Goal: Task Accomplishment & Management: Complete application form

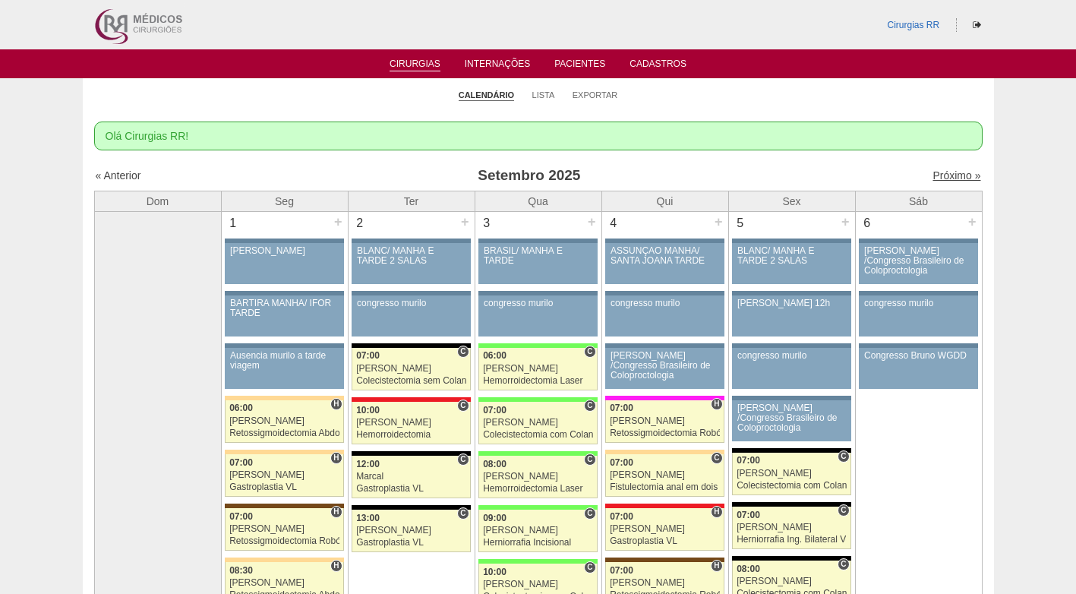
click at [941, 177] on link "Próximo »" at bounding box center [956, 175] width 48 height 12
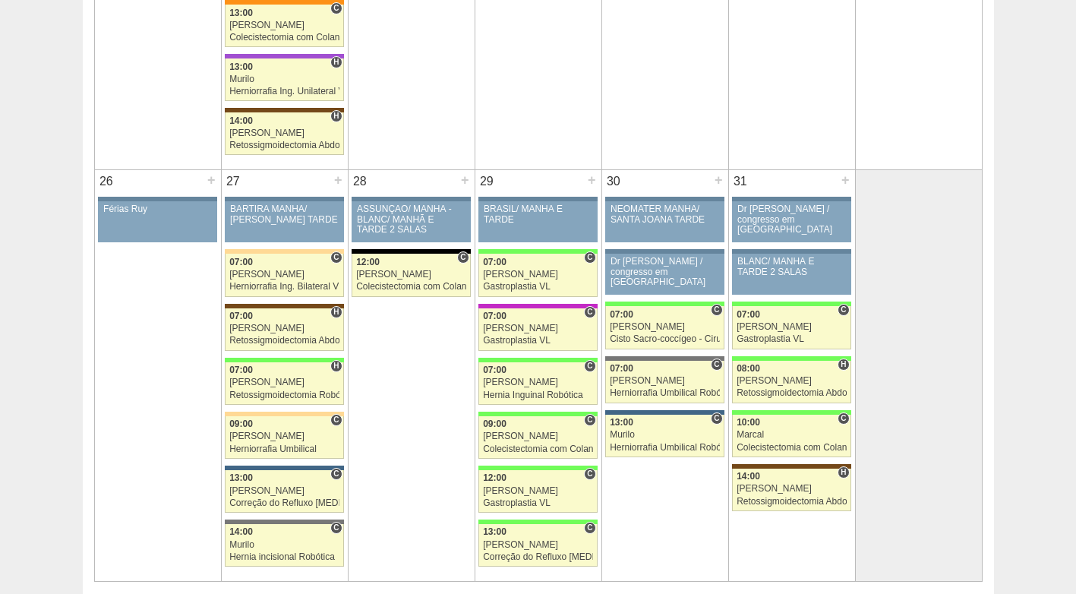
scroll to position [2410, 0]
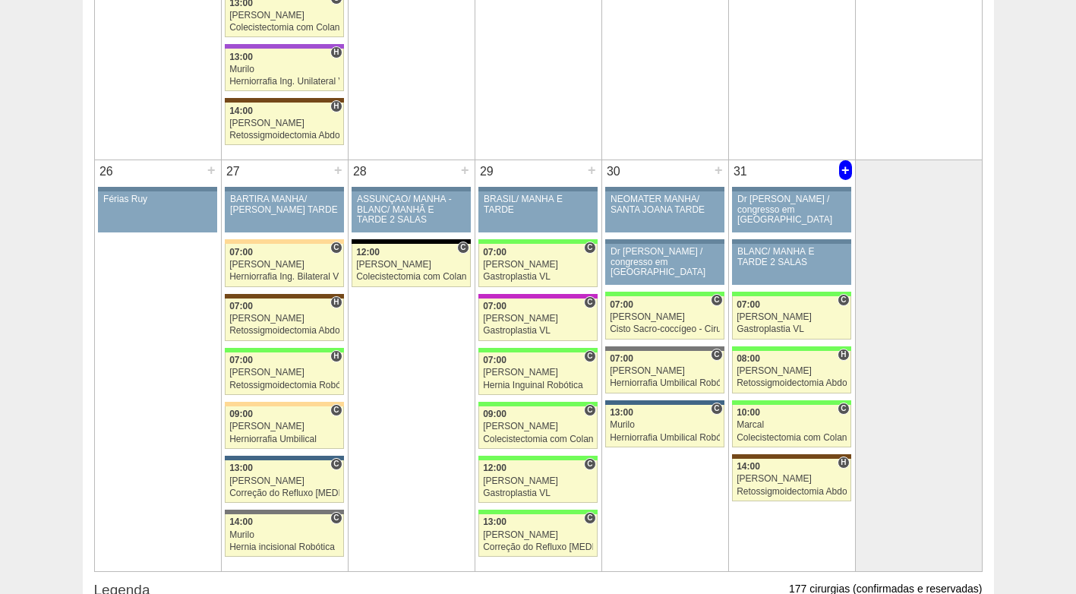
click at [844, 168] on div "+" at bounding box center [845, 170] width 13 height 20
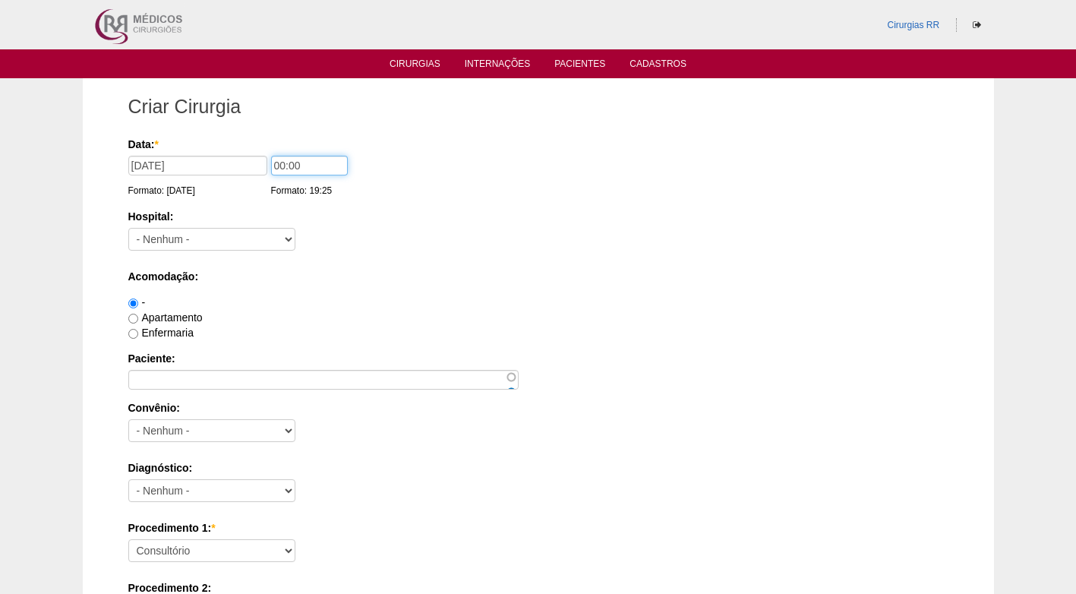
drag, startPoint x: 332, startPoint y: 164, endPoint x: 214, endPoint y: 162, distance: 117.7
click at [214, 152] on div "Data: * 31/10/2025 Formato: 18/09/2025 00:00 Formato: 19:25" at bounding box center [535, 144] width 815 height 15
type input "12:00"
click at [178, 242] on select "- Nenhum - 9 de Julho Albert Einstein Alvorada América Assunção Bartira Benefic…" at bounding box center [211, 239] width 167 height 23
select select "30"
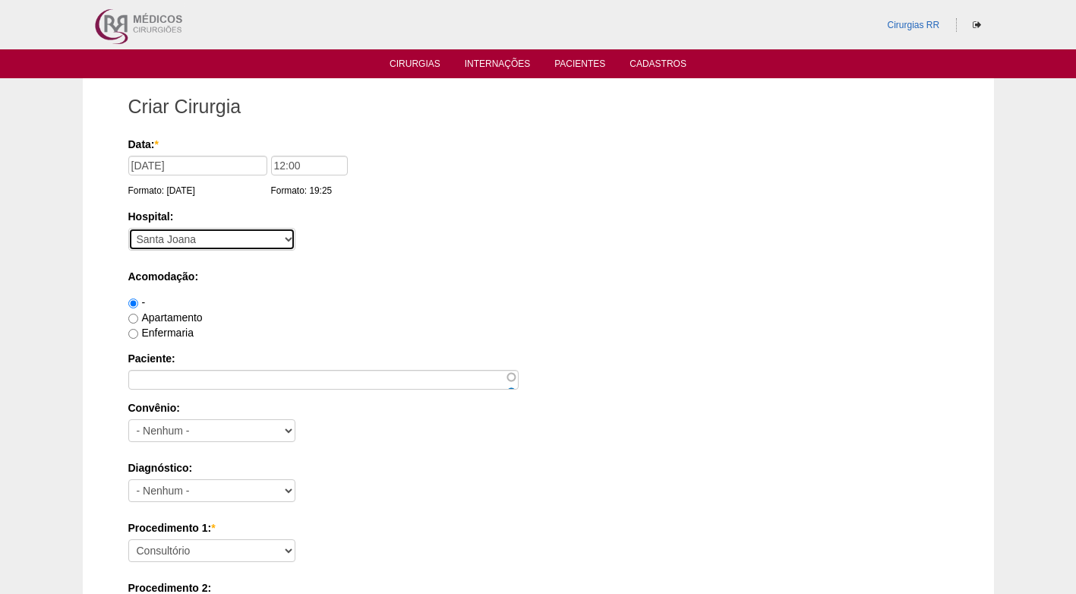
click at [128, 228] on select "- Nenhum - 9 de Julho Albert Einstein Alvorada América Assunção Bartira Benefic…" at bounding box center [211, 239] width 167 height 23
click at [169, 317] on label "Apartamento" at bounding box center [165, 317] width 74 height 12
click at [138, 317] on input "Apartamento" at bounding box center [133, 319] width 10 height 10
radio input "true"
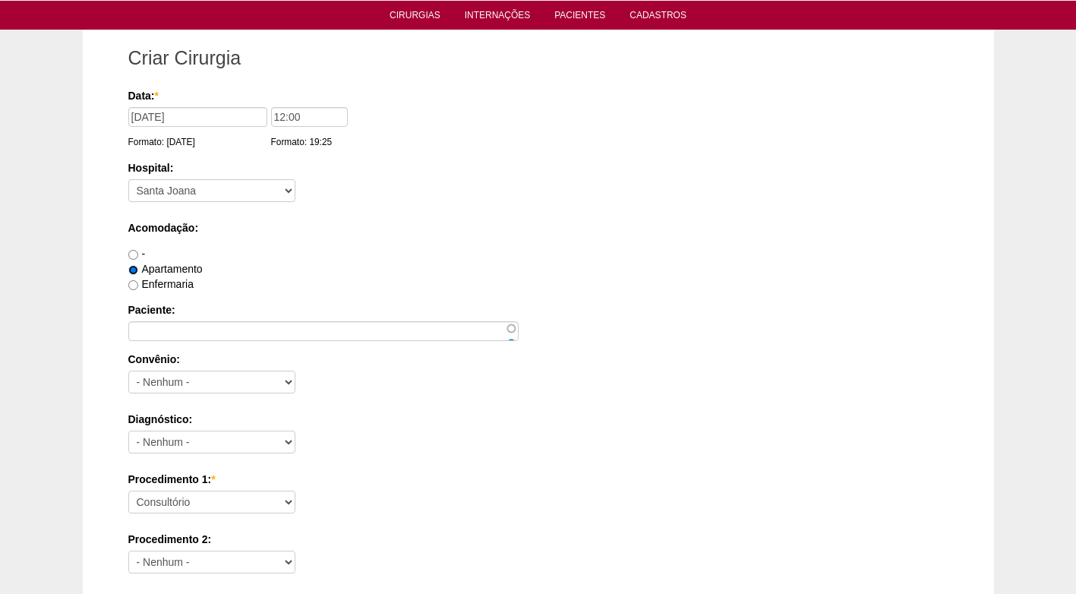
scroll to position [52, 0]
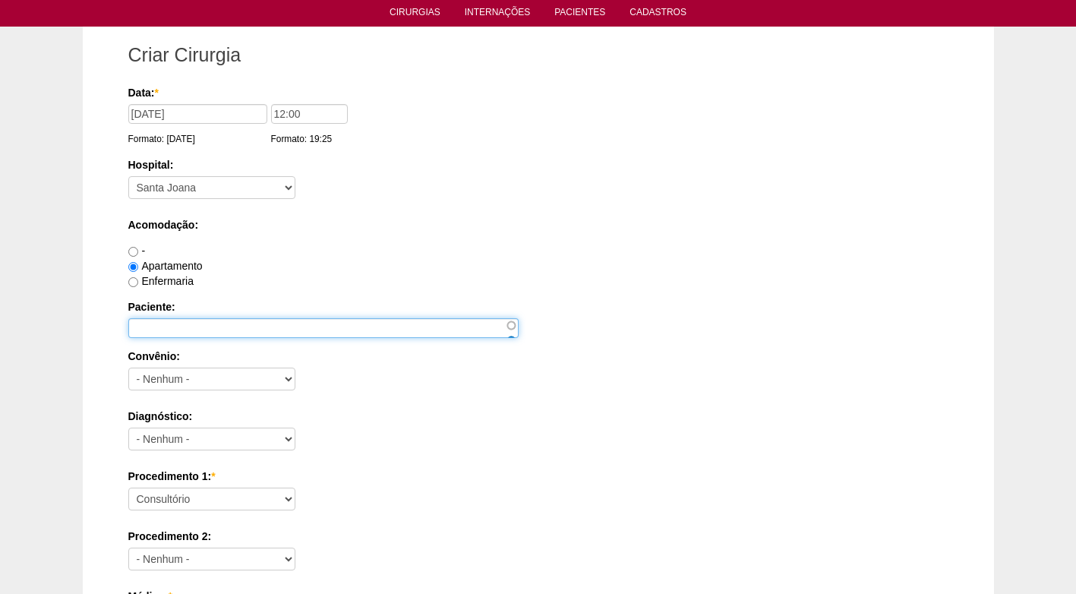
click at [163, 329] on input "Paciente:" at bounding box center [323, 328] width 390 height 20
type input "NATALIA USTOLIN GOMES CORREA"
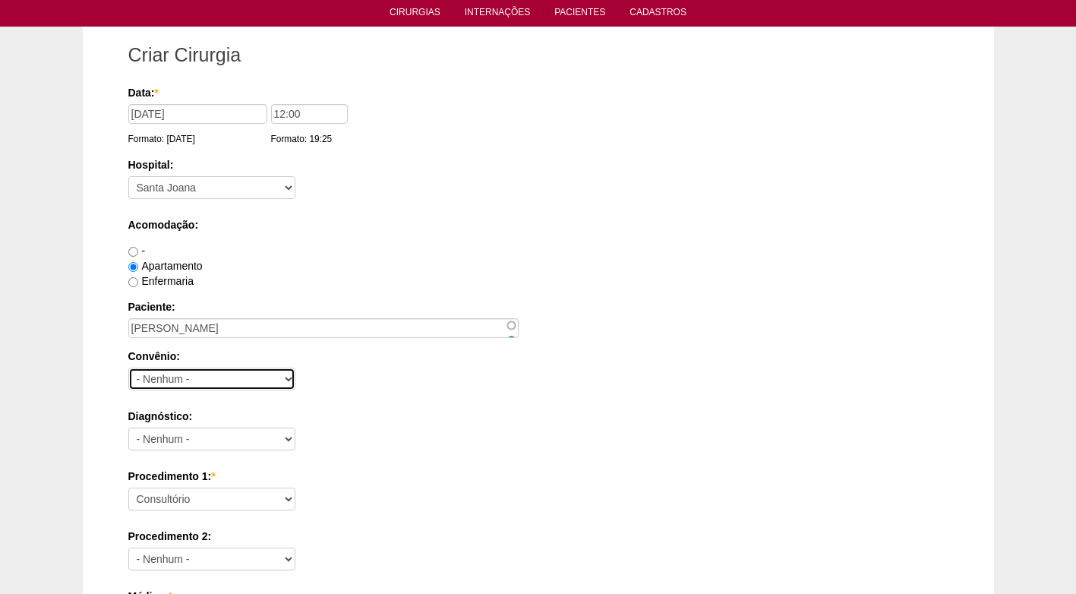
click at [166, 380] on select "- Nenhum - Abet Afresp Allianz Amil Blue Life Caasp Cabesp Caixa de Pensões Car…" at bounding box center [211, 378] width 167 height 23
select select "26"
click at [128, 367] on select "- Nenhum - Abet Afresp Allianz Amil Blue Life Caasp Cabesp Caixa de Pensões Car…" at bounding box center [211, 378] width 167 height 23
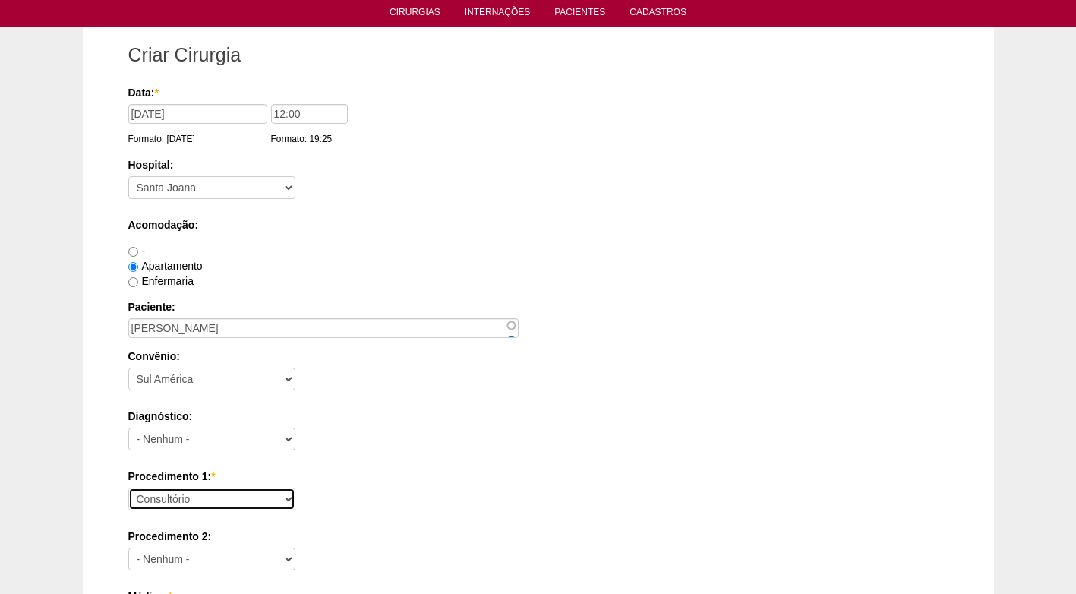
click at [194, 502] on select "Consultório Abscesso Hepático - Drenagem Abscesso perianal Amputação Abdômino P…" at bounding box center [211, 498] width 167 height 23
click at [128, 487] on select "Consultório Abscesso Hepático - Drenagem Abscesso perianal Amputação Abdômino P…" at bounding box center [211, 498] width 167 height 23
click at [289, 493] on select "Consultório Abscesso Hepático - Drenagem Abscesso perianal Amputação Abdômino P…" at bounding box center [211, 498] width 167 height 23
select select "4910"
click at [128, 487] on select "Consultório Abscesso Hepático - Drenagem Abscesso perianal Amputação Abdômino P…" at bounding box center [211, 498] width 167 height 23
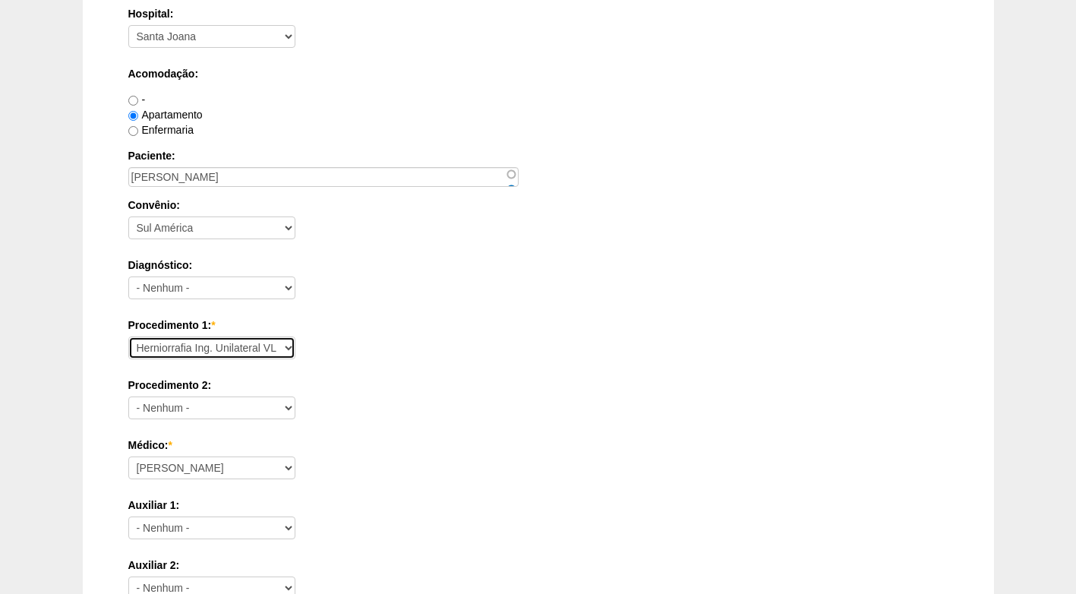
scroll to position [203, 0]
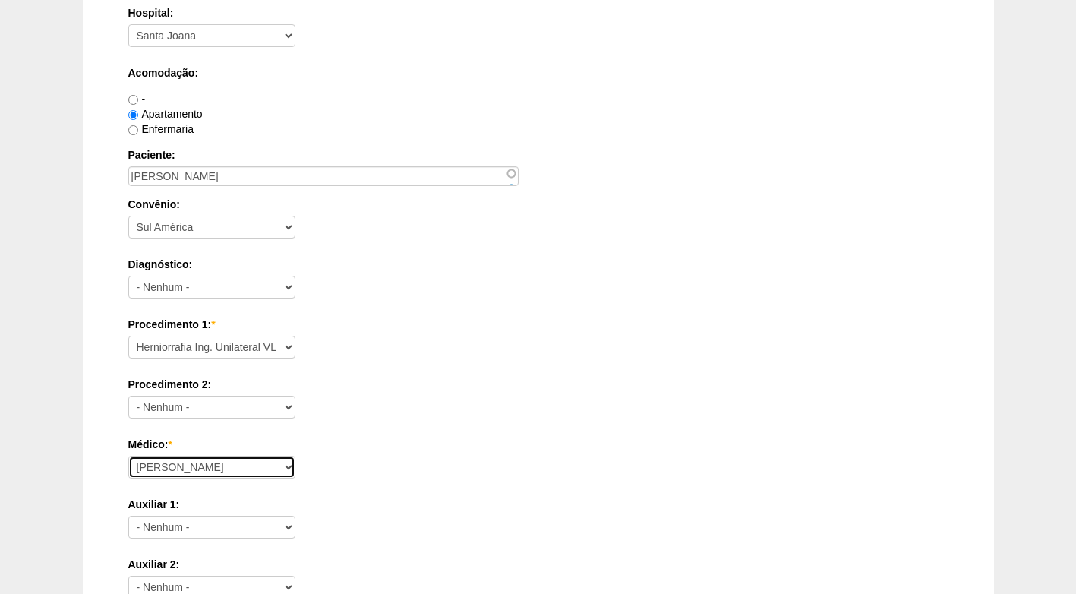
click at [184, 471] on select "Ana Paula Bruno Felipe Rossi Geraldo Igor Benevides Isabella Juliana Luiz Guilh…" at bounding box center [211, 467] width 167 height 23
select select "47"
click at [128, 456] on select "Ana Paula Bruno Felipe Rossi Geraldo Igor Benevides Isabella Juliana Luiz Guilh…" at bounding box center [211, 467] width 167 height 23
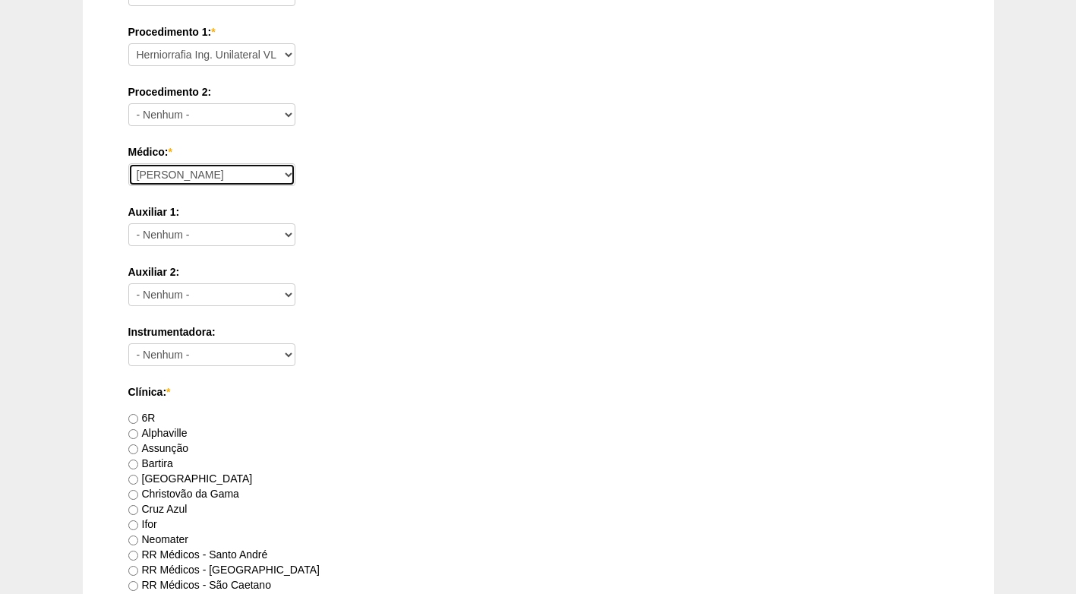
scroll to position [507, 0]
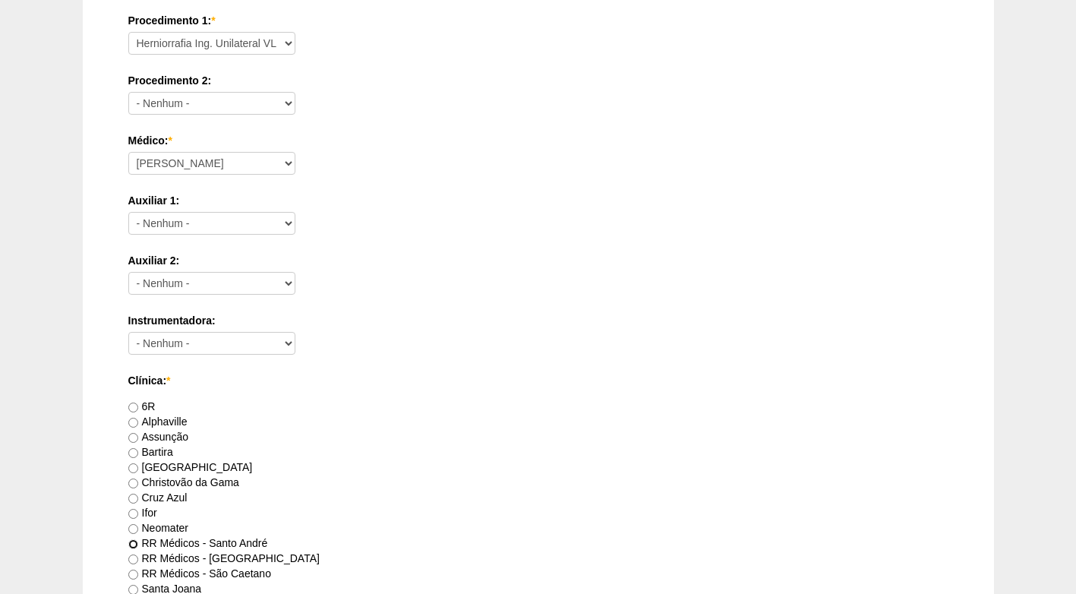
click at [131, 544] on input "RR Médicos - Santo André" at bounding box center [133, 544] width 10 height 10
radio input "true"
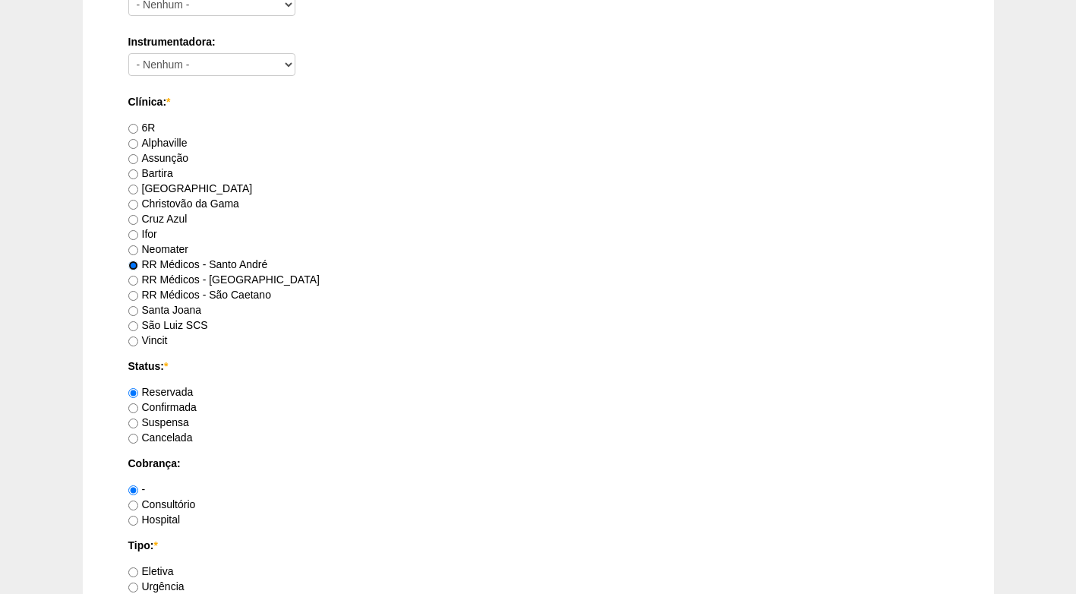
scroll to position [810, 0]
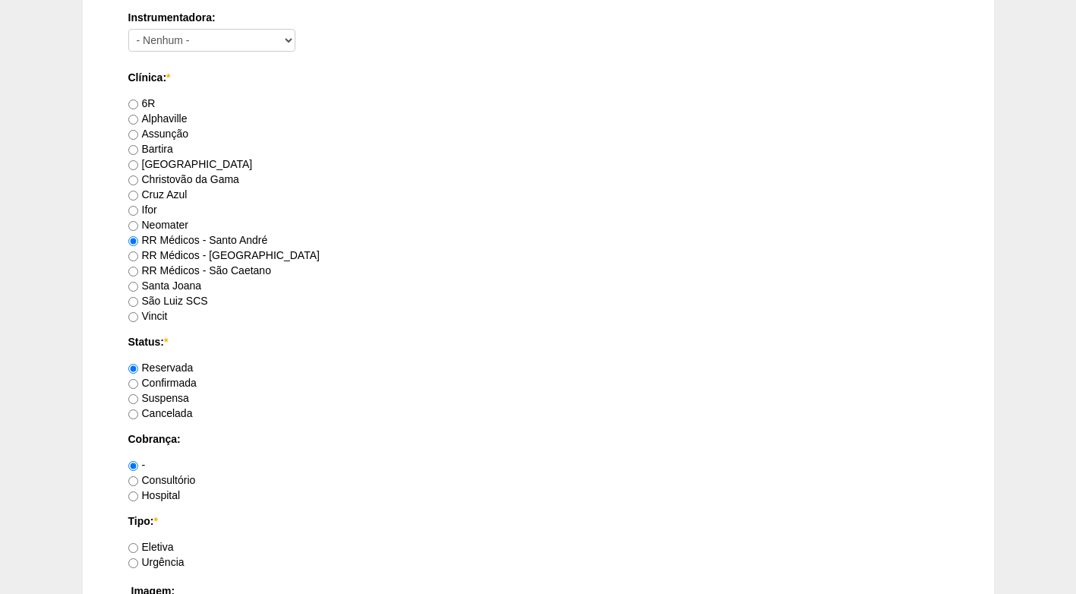
click at [173, 386] on label "Confirmada" at bounding box center [162, 383] width 68 height 12
click at [138, 386] on input "Confirmada" at bounding box center [133, 384] width 10 height 10
radio input "true"
click at [174, 483] on label "Consultório" at bounding box center [162, 480] width 68 height 12
click at [138, 483] on input "Consultório" at bounding box center [133, 481] width 10 height 10
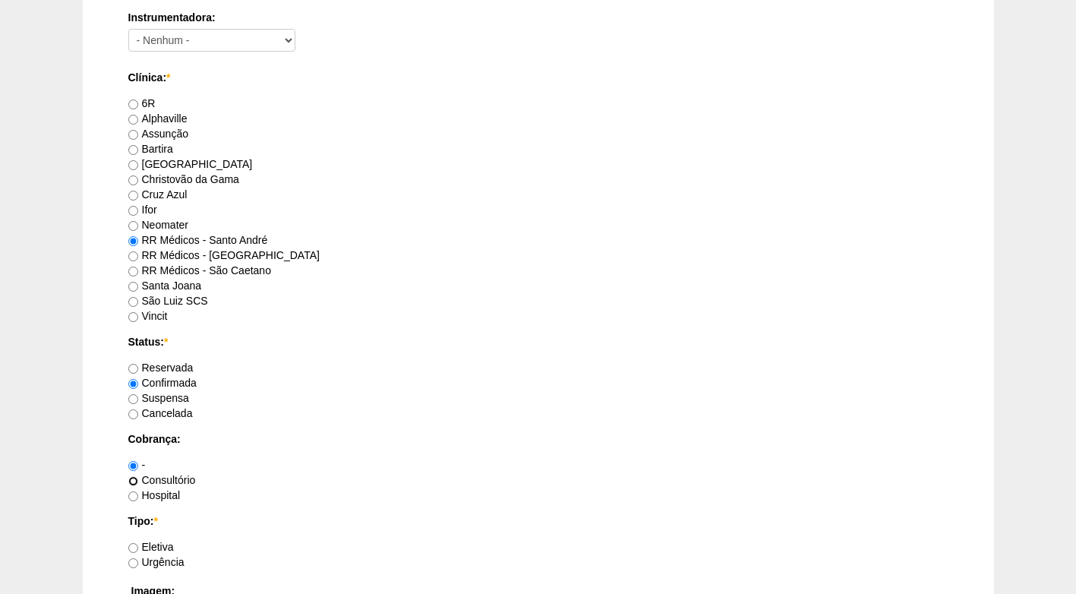
radio input "true"
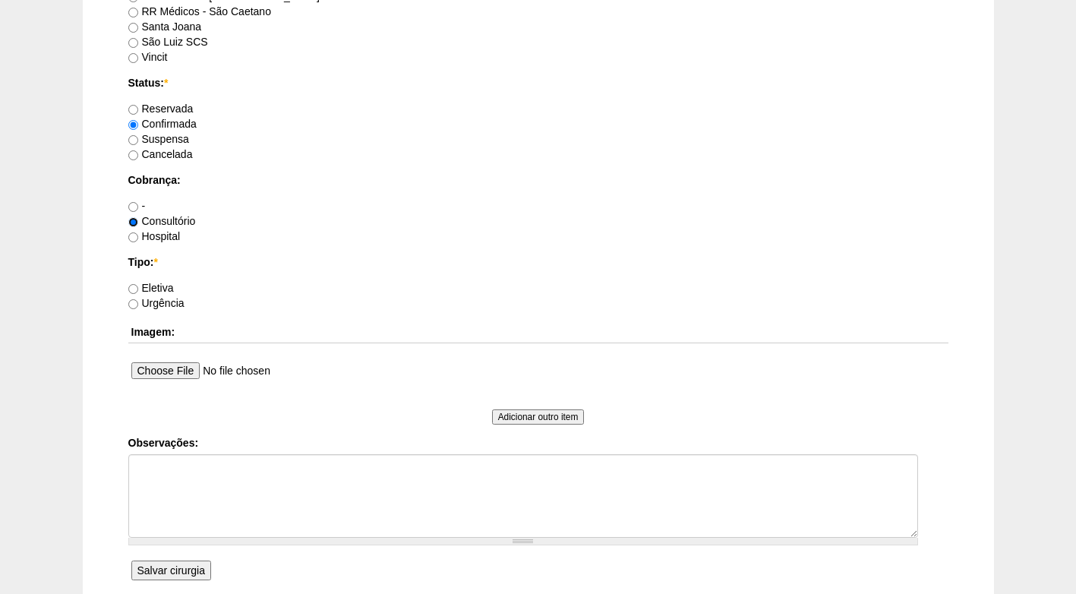
scroll to position [1205, 0]
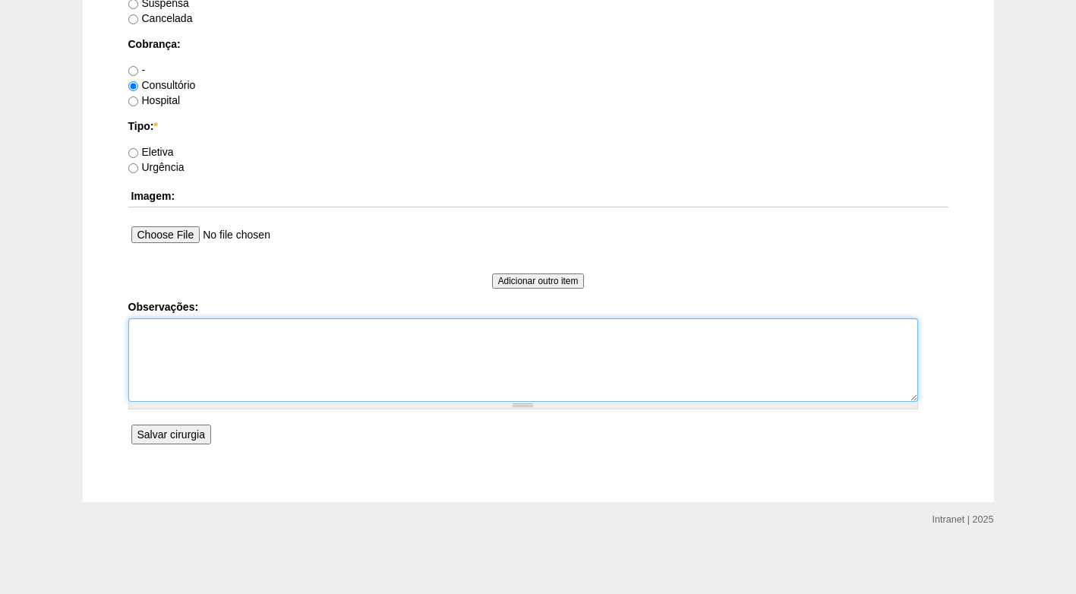
click at [158, 336] on textarea "Observações:" at bounding box center [523, 360] width 790 height 84
type textarea "FATURADA CONSULTORIO"
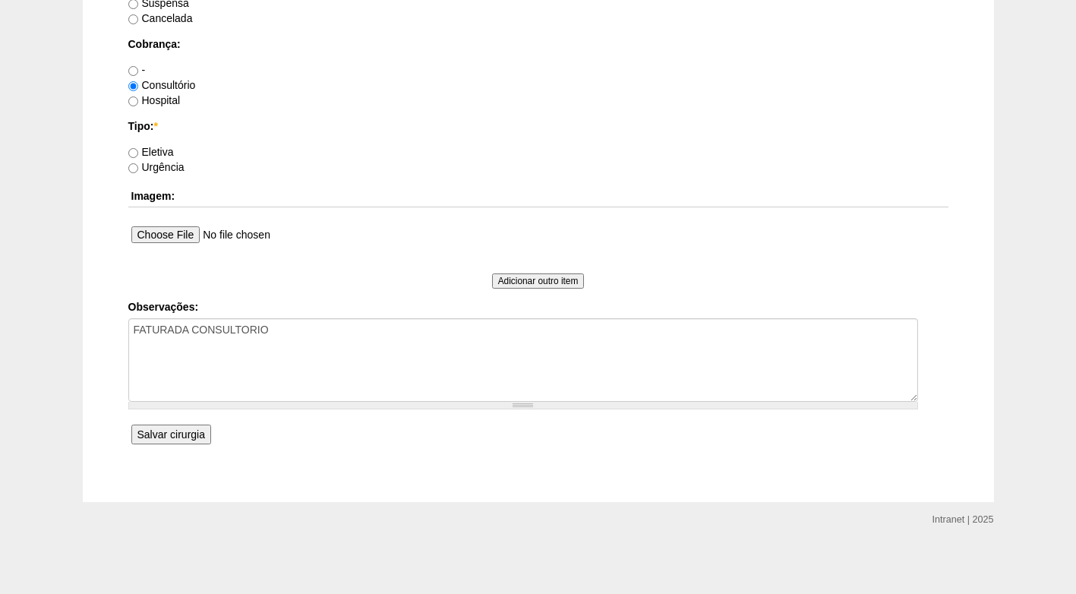
click at [162, 152] on label "Eletiva" at bounding box center [151, 152] width 46 height 12
click at [138, 152] on input "Eletiva" at bounding box center [133, 153] width 10 height 10
radio input "true"
click at [174, 434] on input "Salvar cirurgia" at bounding box center [171, 434] width 80 height 20
click at [174, 433] on input "Salvar cirurgia" at bounding box center [171, 434] width 80 height 20
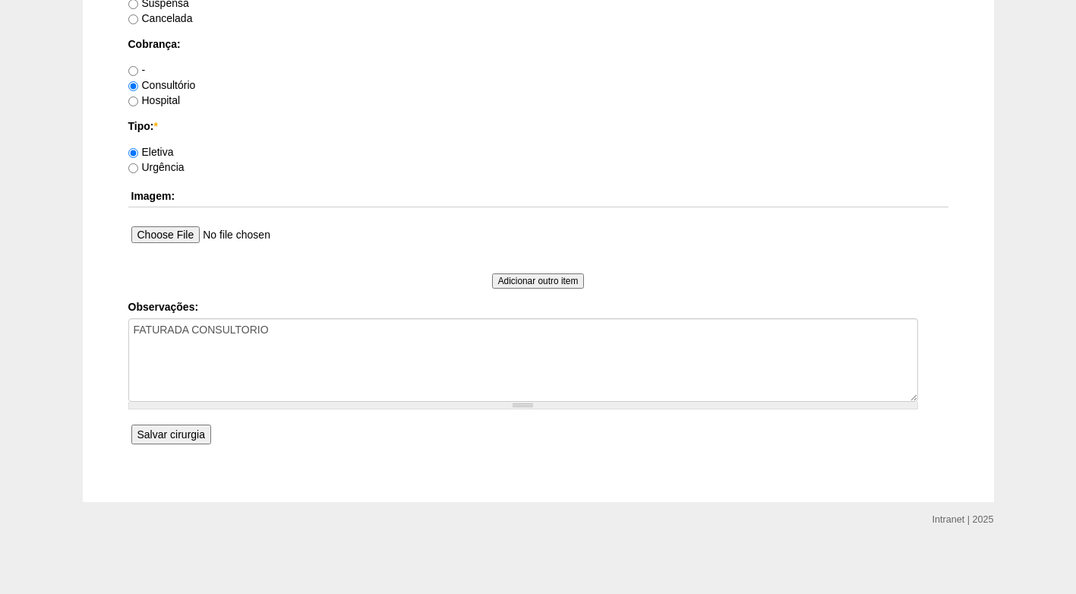
click at [173, 432] on input "Salvar cirurgia" at bounding box center [171, 434] width 80 height 20
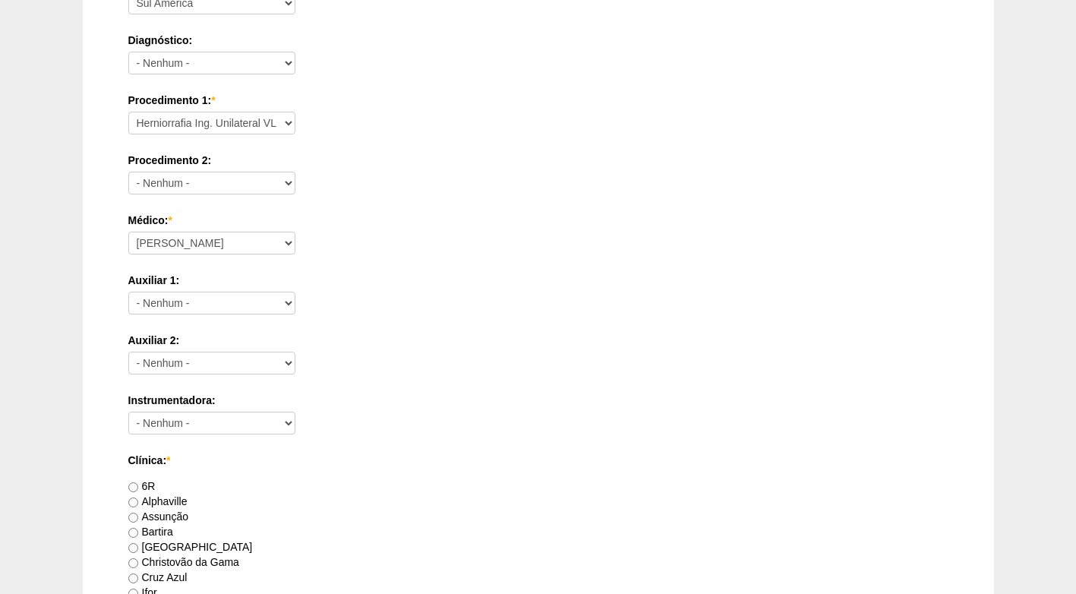
scroll to position [437, 0]
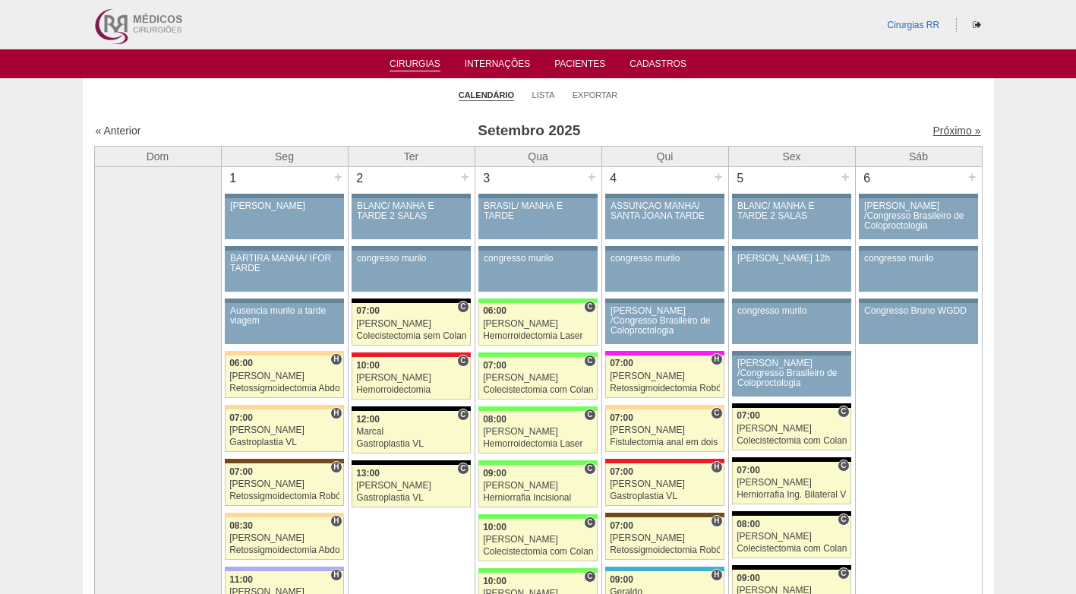
click at [937, 131] on link "Próximo »" at bounding box center [956, 131] width 48 height 12
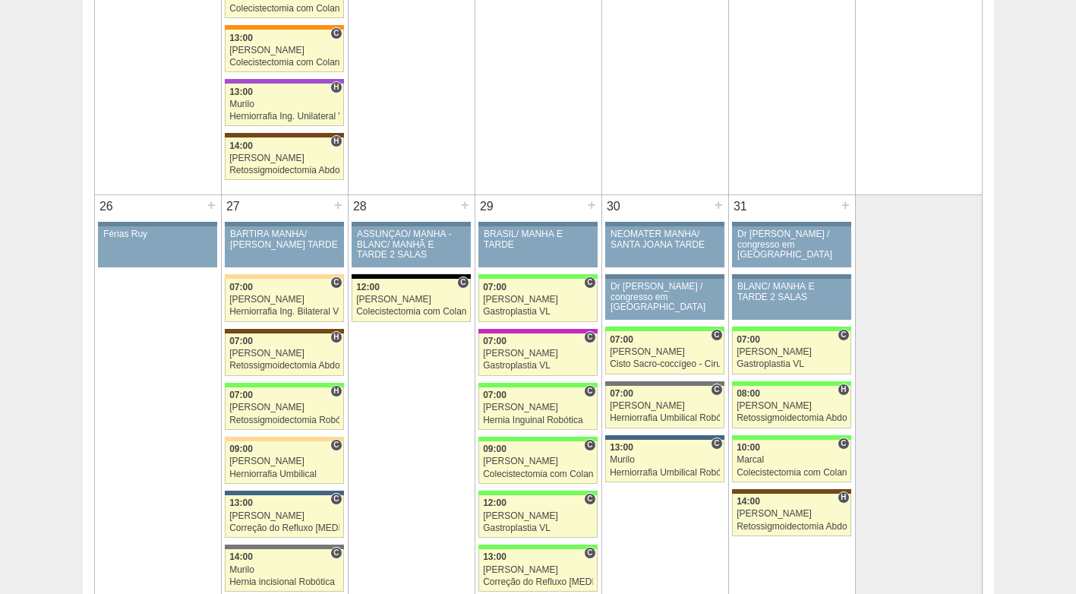
scroll to position [2420, 0]
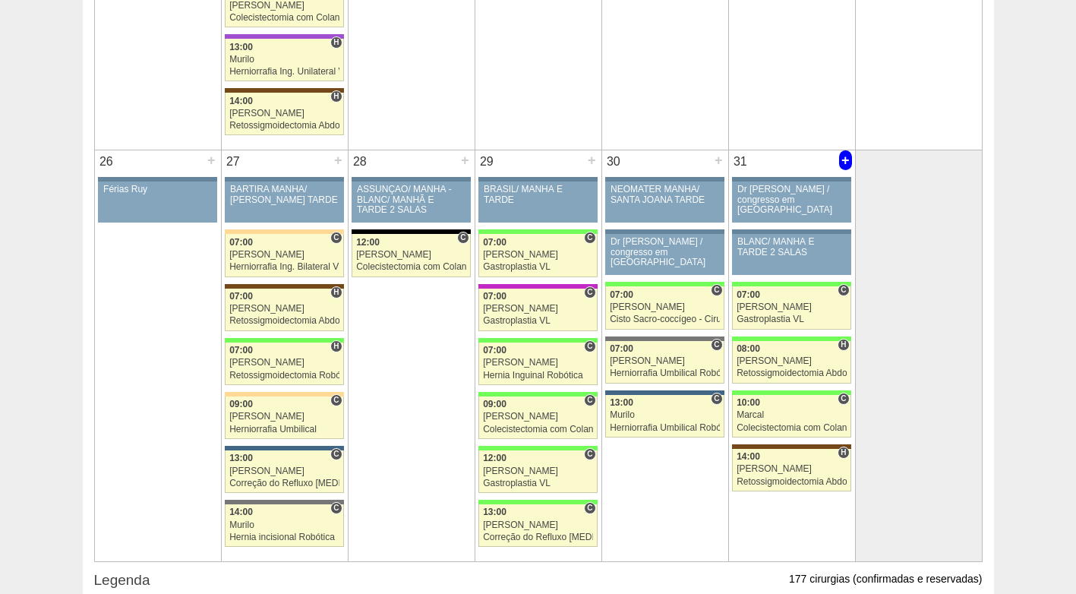
click at [846, 159] on div "+" at bounding box center [845, 160] width 13 height 20
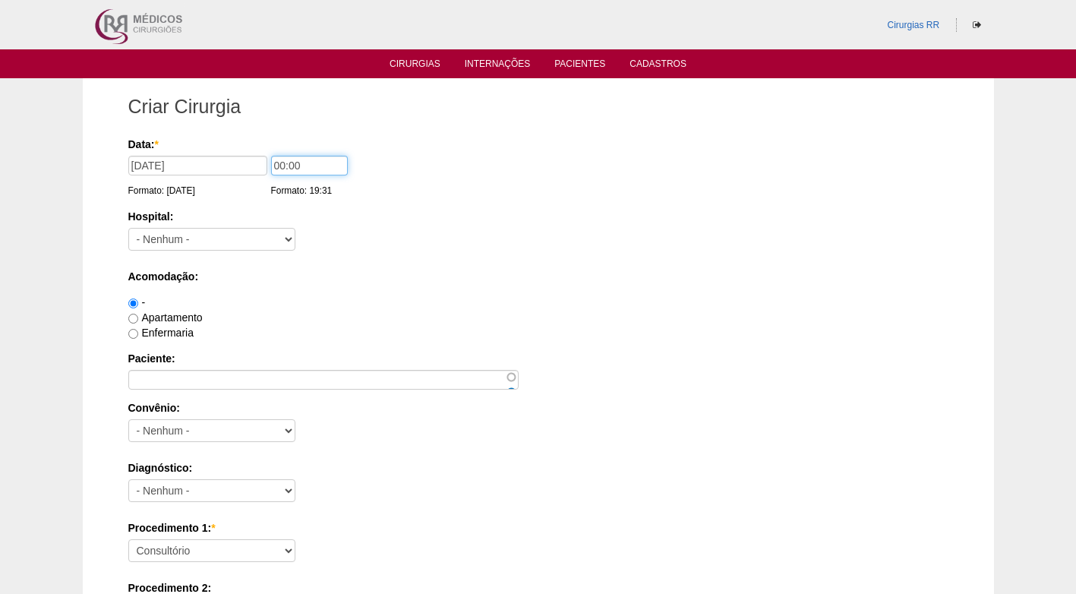
drag, startPoint x: 323, startPoint y: 169, endPoint x: 194, endPoint y: 175, distance: 129.9
click at [175, 152] on div "Data: * 31/10/2025 Formato: 18/09/2025 00:00 Formato: 19:31" at bounding box center [535, 144] width 815 height 15
type input "12:00"
click at [161, 237] on select "- Nenhum - 9 de Julho Albert Einstein Alvorada América Assunção Bartira Benefic…" at bounding box center [211, 239] width 167 height 23
select select "30"
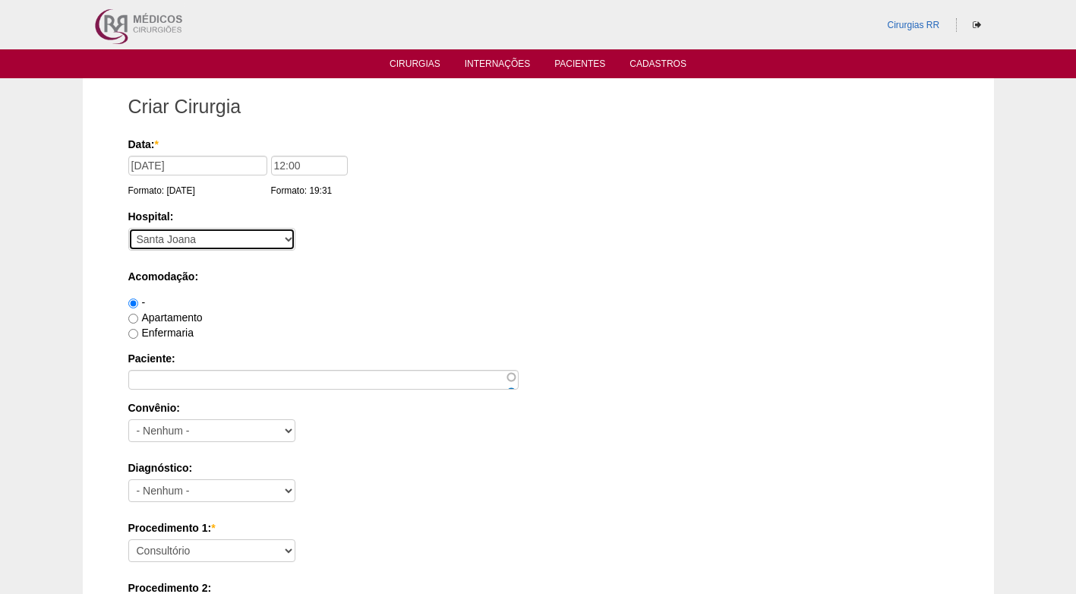
click at [128, 228] on select "- Nenhum - 9 de Julho Albert Einstein Alvorada América Assunção Bartira Benefic…" at bounding box center [211, 239] width 167 height 23
click at [168, 314] on label "Apartamento" at bounding box center [165, 317] width 74 height 12
click at [138, 314] on input "Apartamento" at bounding box center [133, 319] width 10 height 10
radio input "true"
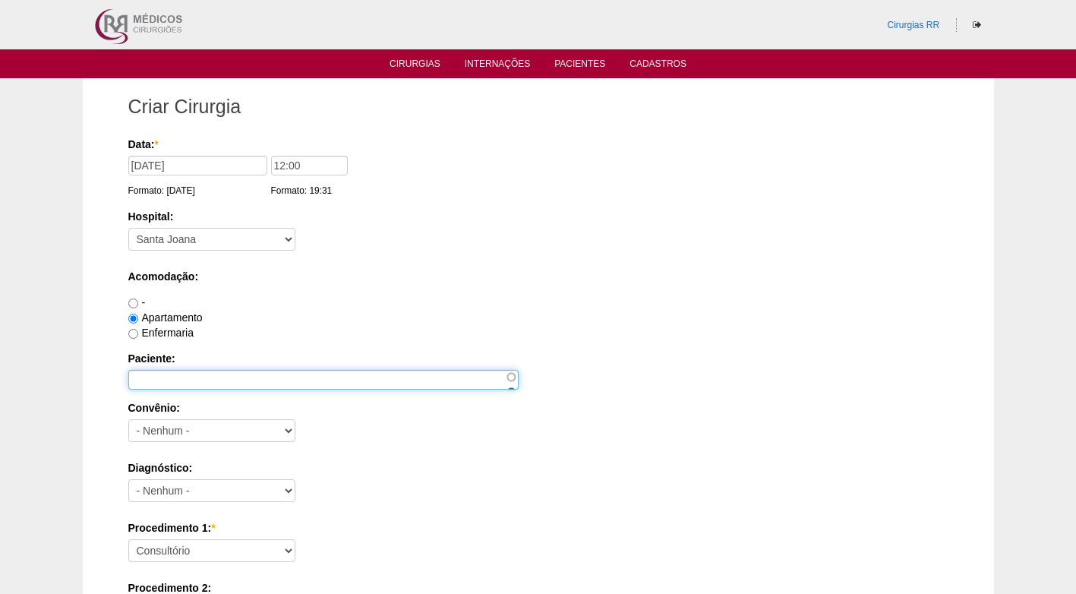
click at [166, 373] on input "Paciente:" at bounding box center [323, 380] width 390 height 20
type input "n"
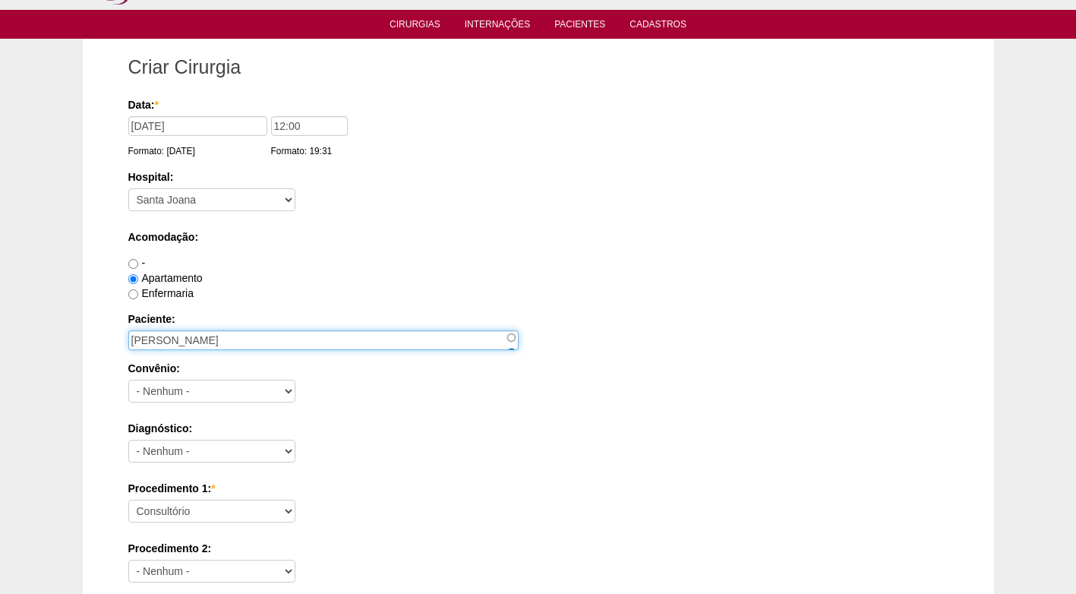
scroll to position [58, 0]
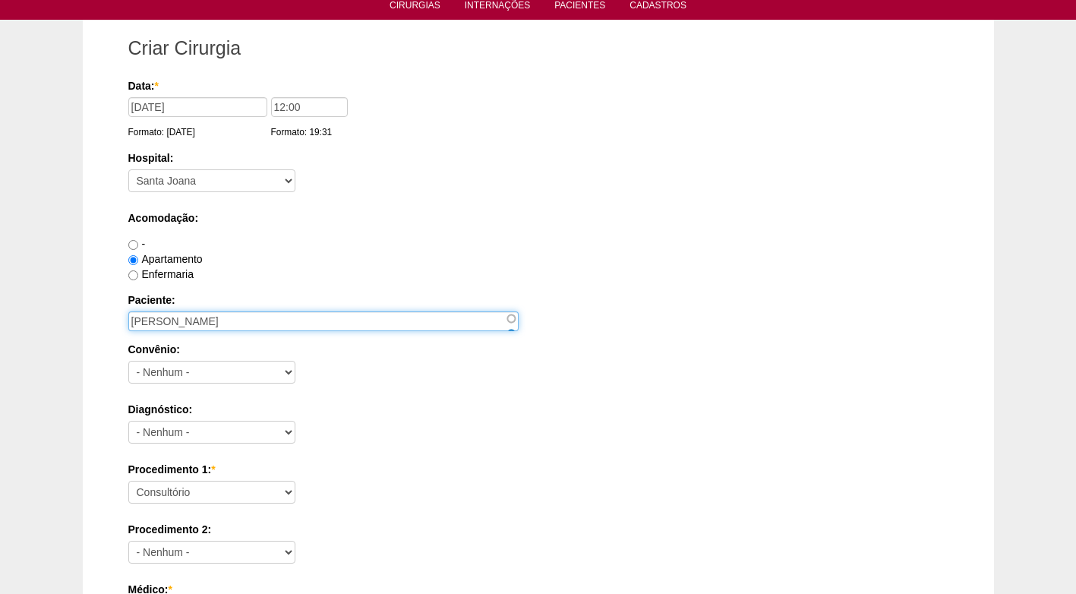
type input "[PERSON_NAME] USTOLIN [PERSON_NAME]"
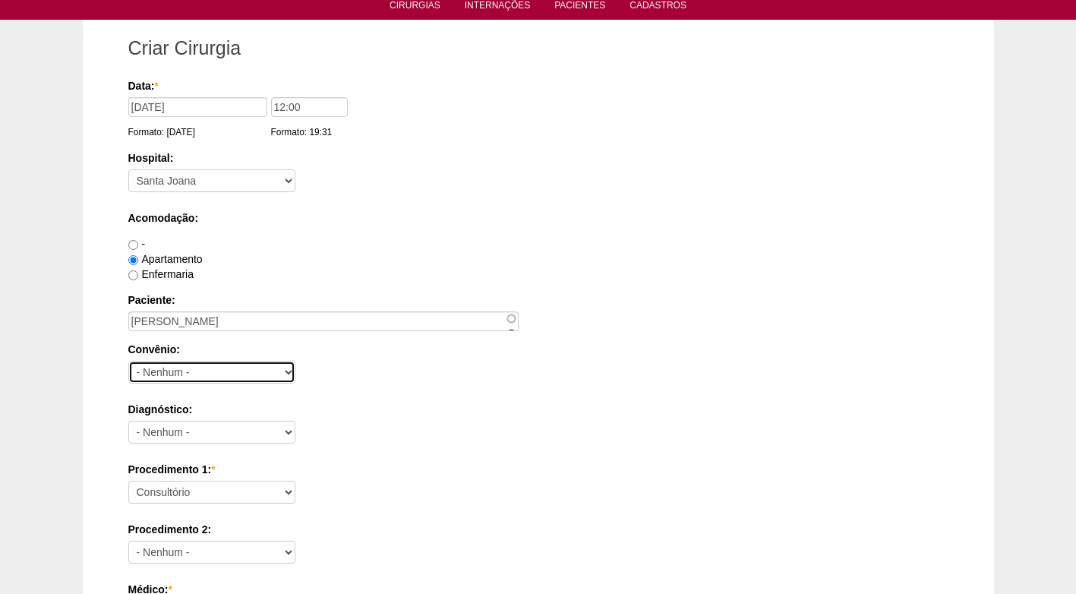
click at [188, 372] on select "- Nenhum - Abet Afresp Allianz Amil Blue Life Caasp Cabesp Caixa de Pensões Car…" at bounding box center [211, 372] width 167 height 23
select select "26"
click at [128, 361] on select "- Nenhum - Abet Afresp Allianz Amil Blue Life Caasp Cabesp Caixa de Pensões Car…" at bounding box center [211, 372] width 167 height 23
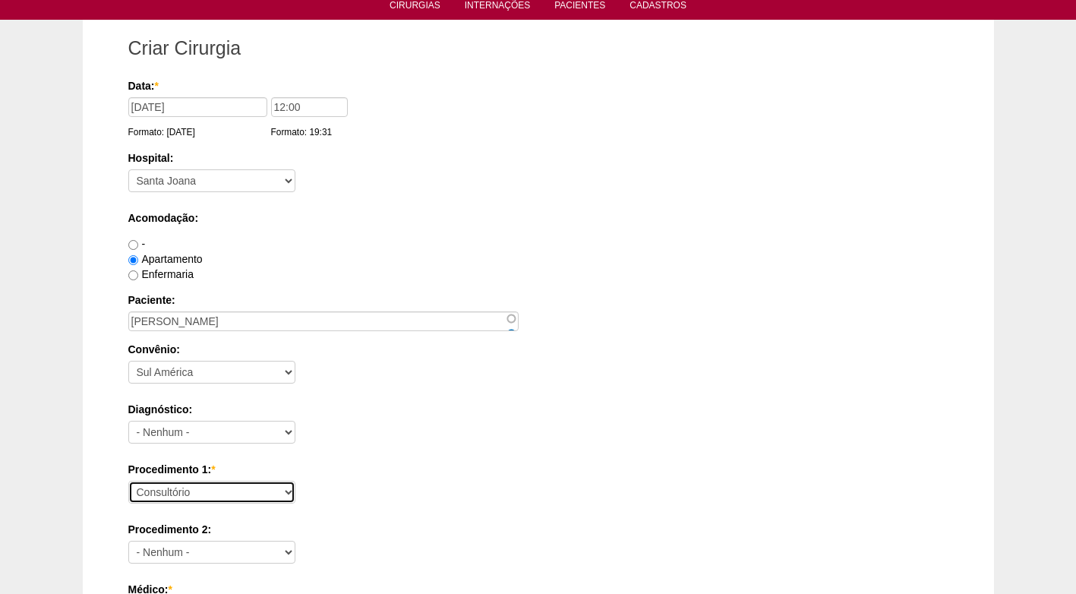
click at [164, 496] on select "Consultório Abscesso Hepático - Drenagem Abscesso perianal Amputação Abdômino P…" at bounding box center [211, 492] width 167 height 23
select select "4910"
click at [128, 481] on select "Consultório Abscesso Hepático - Drenagem Abscesso perianal Amputação Abdômino P…" at bounding box center [211, 492] width 167 height 23
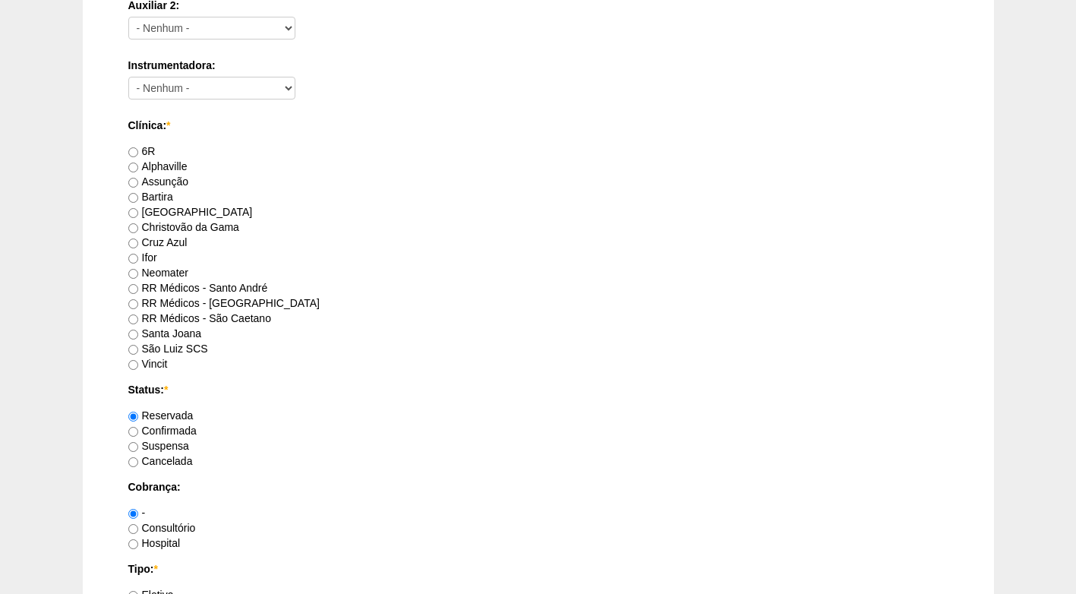
scroll to position [768, 0]
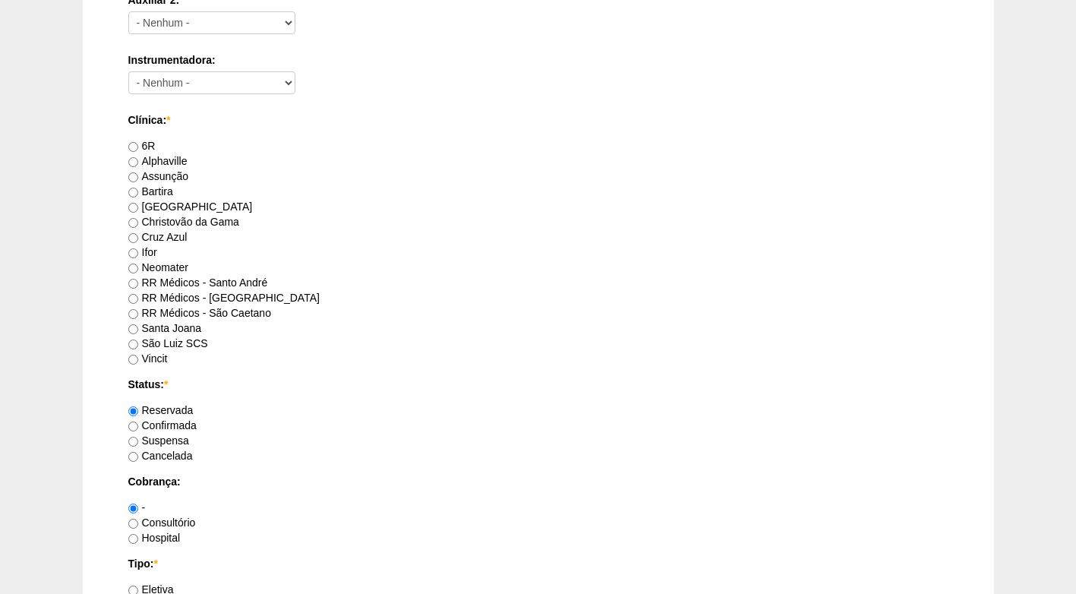
click at [157, 284] on label "RR Médicos - Santo André" at bounding box center [198, 282] width 140 height 12
click at [138, 284] on input "RR Médicos - Santo André" at bounding box center [133, 284] width 10 height 10
radio input "true"
click at [169, 421] on label "Confirmada" at bounding box center [162, 425] width 68 height 12
click at [138, 421] on input "Confirmada" at bounding box center [133, 426] width 10 height 10
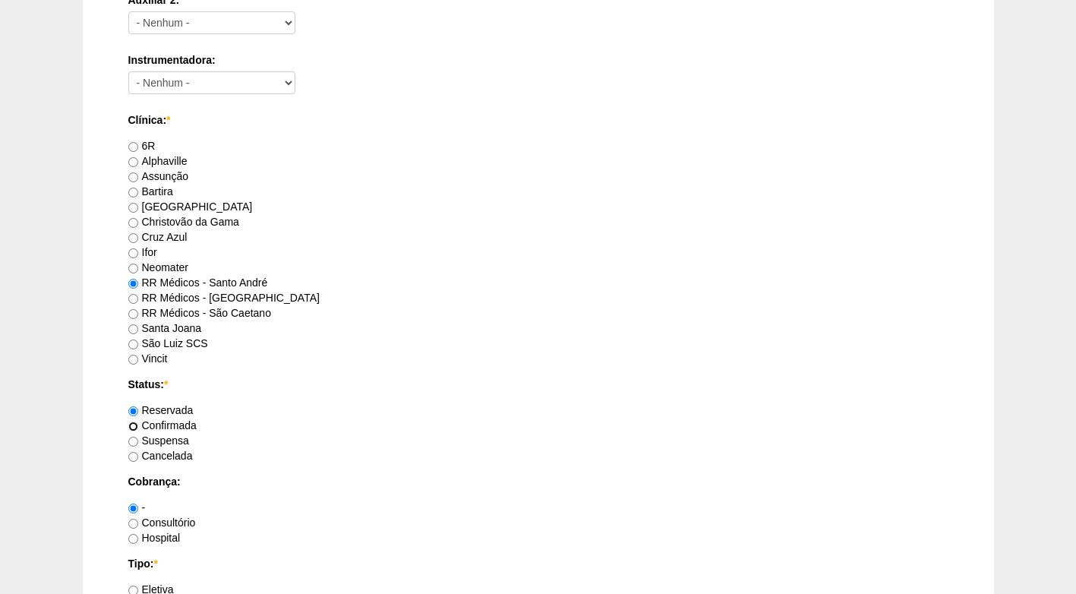
radio input "true"
click at [157, 523] on label "Consultório" at bounding box center [162, 522] width 68 height 12
click at [138, 523] on input "Consultório" at bounding box center [133, 524] width 10 height 10
radio input "true"
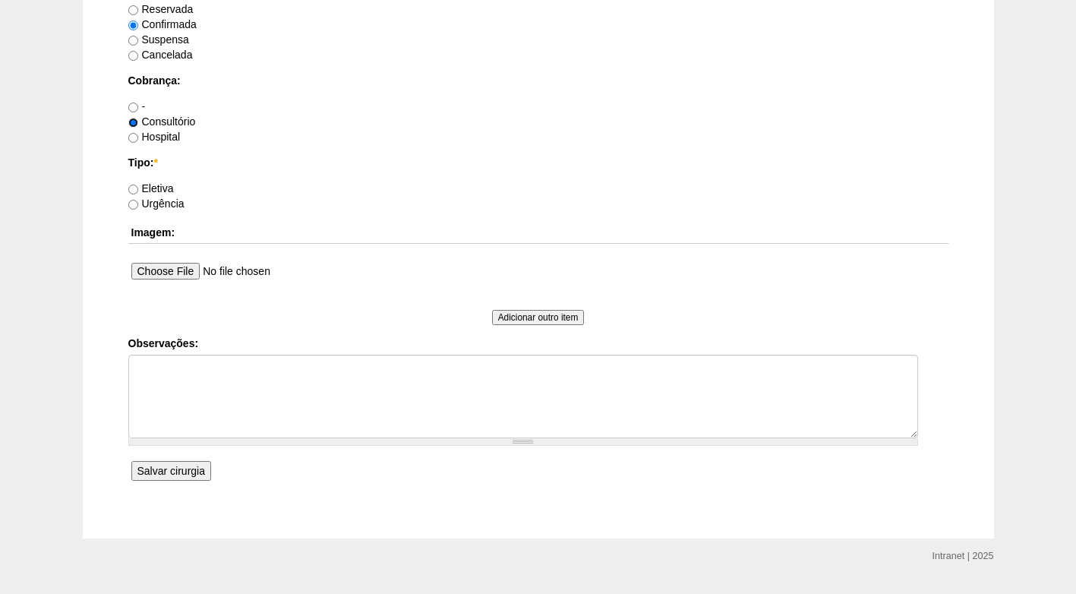
scroll to position [1156, 0]
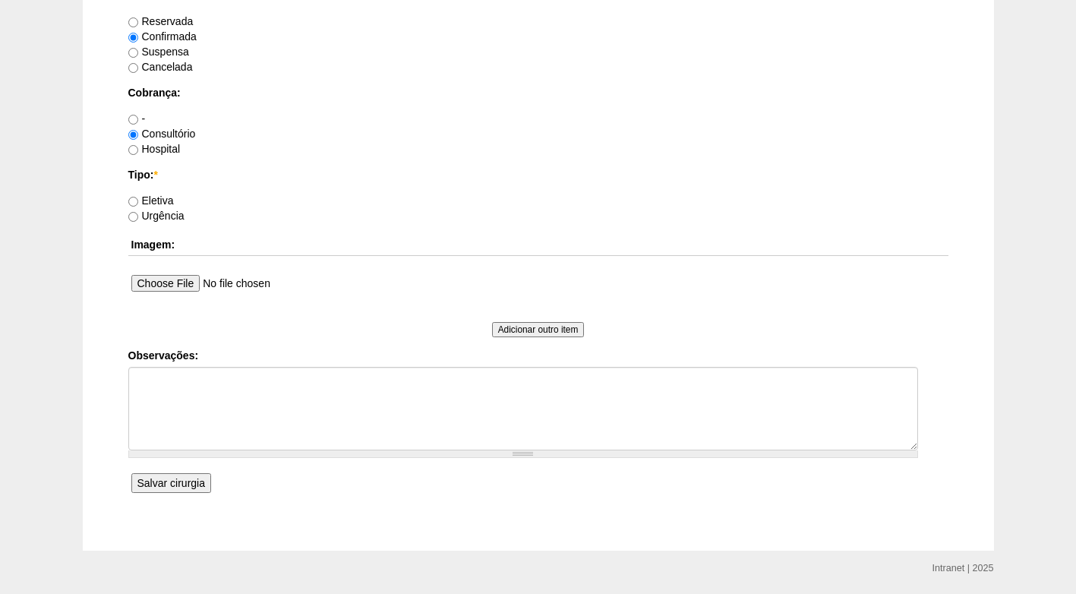
drag, startPoint x: 147, startPoint y: 200, endPoint x: 187, endPoint y: 336, distance: 141.5
click at [147, 202] on label "Eletiva" at bounding box center [151, 200] width 46 height 12
click at [138, 202] on input "Eletiva" at bounding box center [133, 202] width 10 height 10
radio input "true"
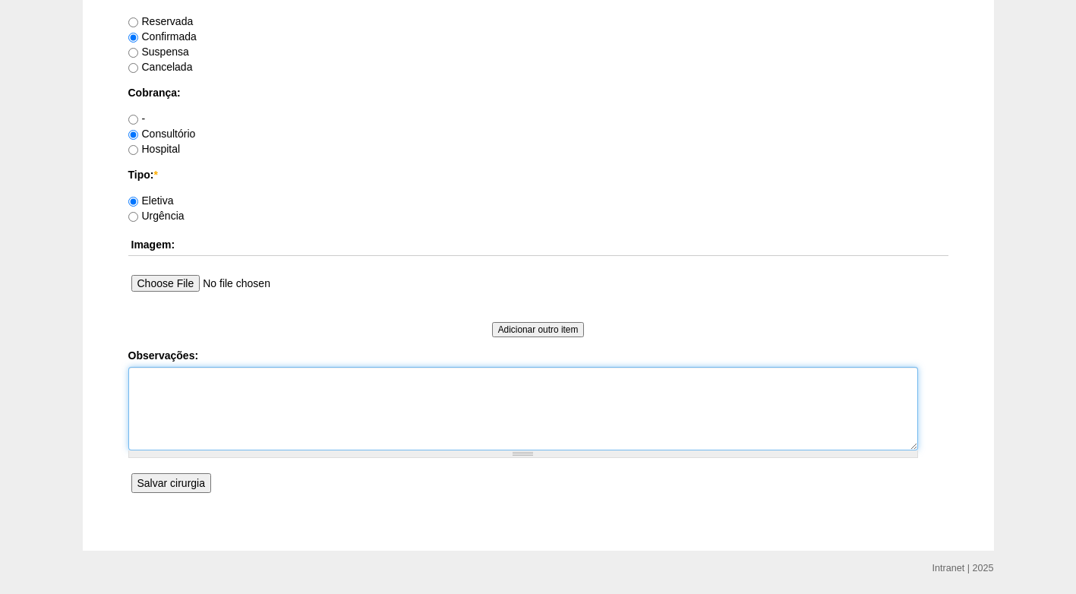
click at [172, 387] on textarea "Observações:" at bounding box center [523, 409] width 790 height 84
click at [166, 383] on textarea "FATURDO VIA CONSULTORIO" at bounding box center [523, 409] width 790 height 84
type textarea "FATURADO VIA CONSULTORIO"
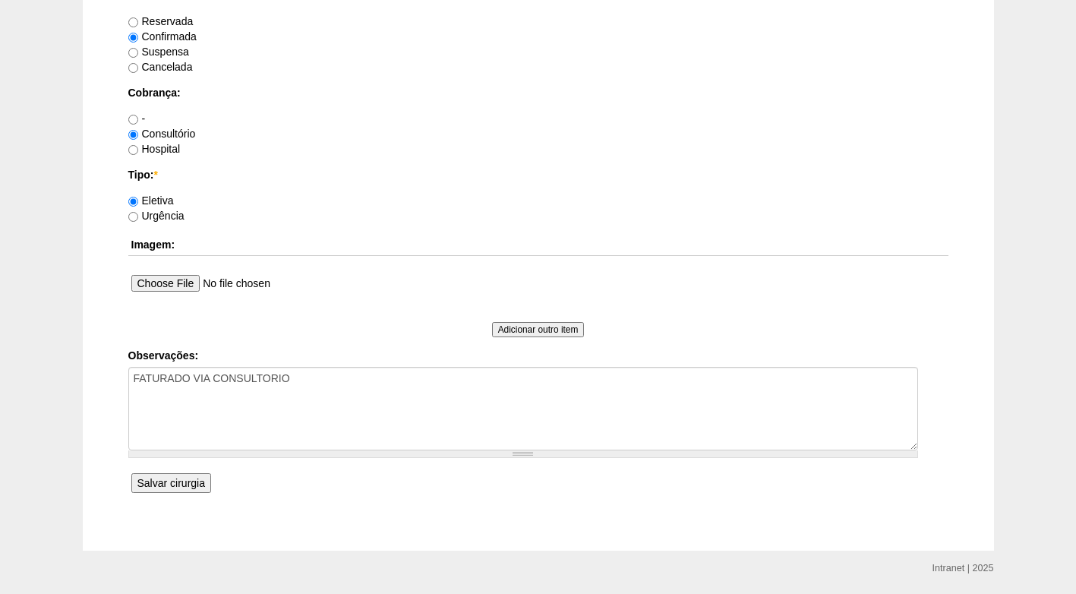
click at [191, 484] on input "Salvar cirurgia" at bounding box center [171, 483] width 80 height 20
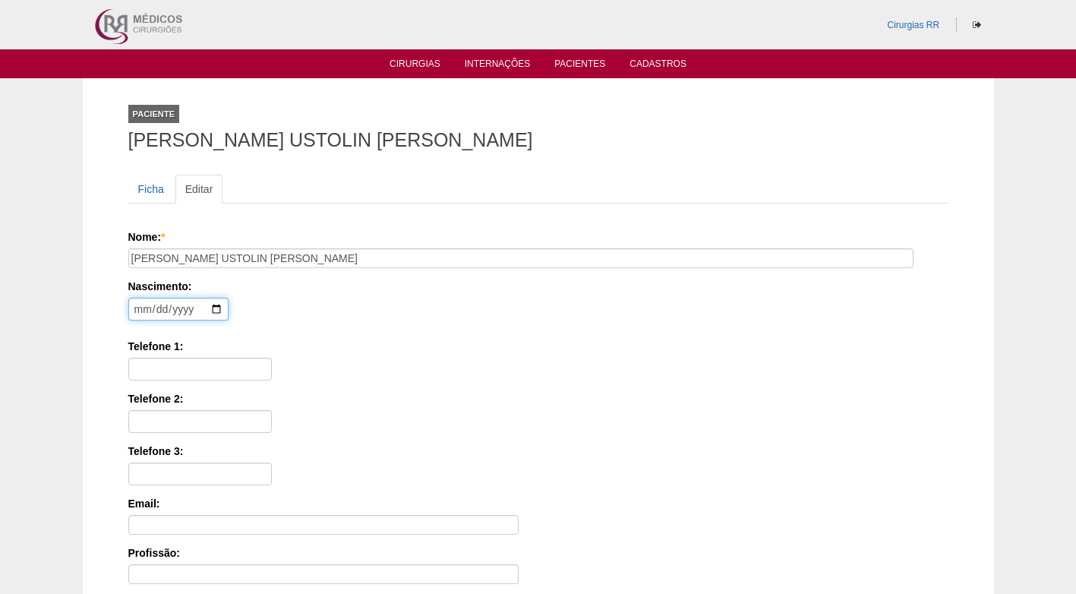
click at [133, 307] on input "date" at bounding box center [178, 309] width 100 height 23
type input "[DATE]"
click at [144, 365] on input "Telefone 1:" at bounding box center [199, 369] width 143 height 23
paste input "[PHONE_NUMBER]"
type input "[PHONE_NUMBER]"
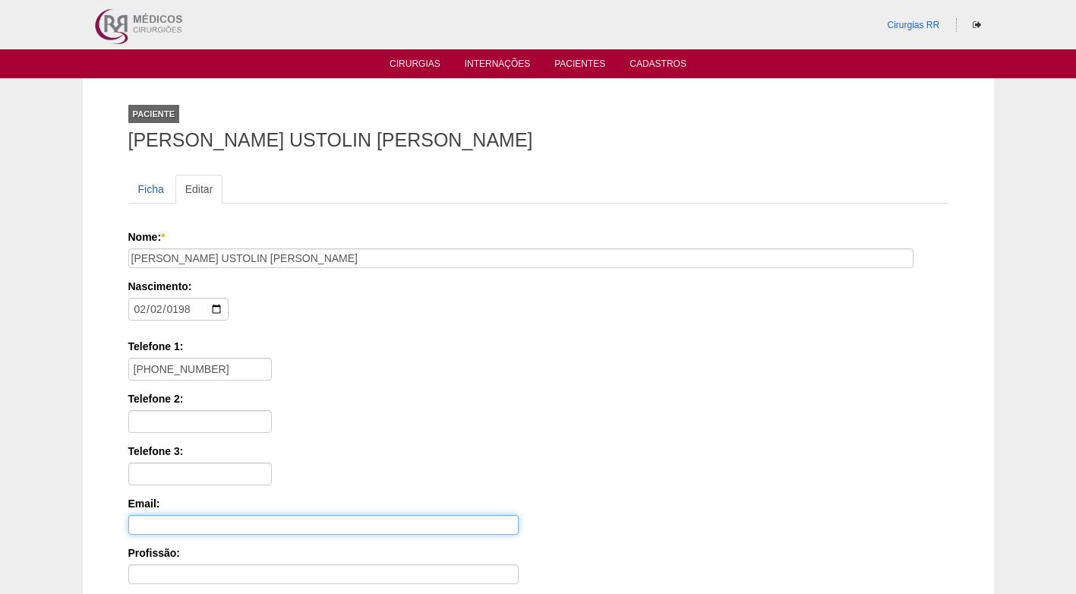
click at [162, 525] on input "Email:" at bounding box center [323, 525] width 390 height 20
paste input "[EMAIL_ADDRESS][DOMAIN_NAME]"
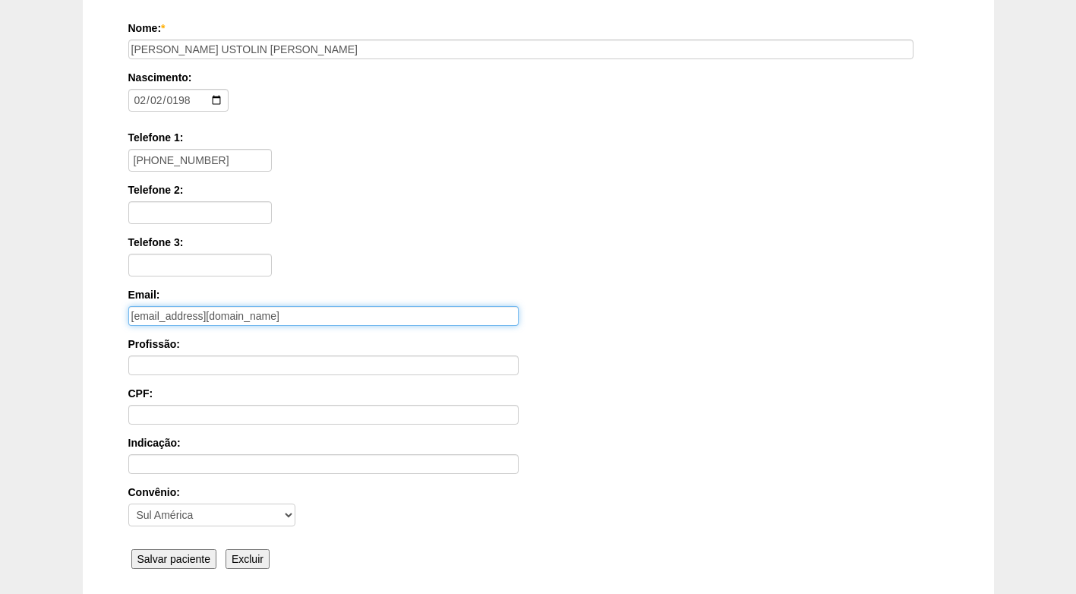
scroll to position [199, 0]
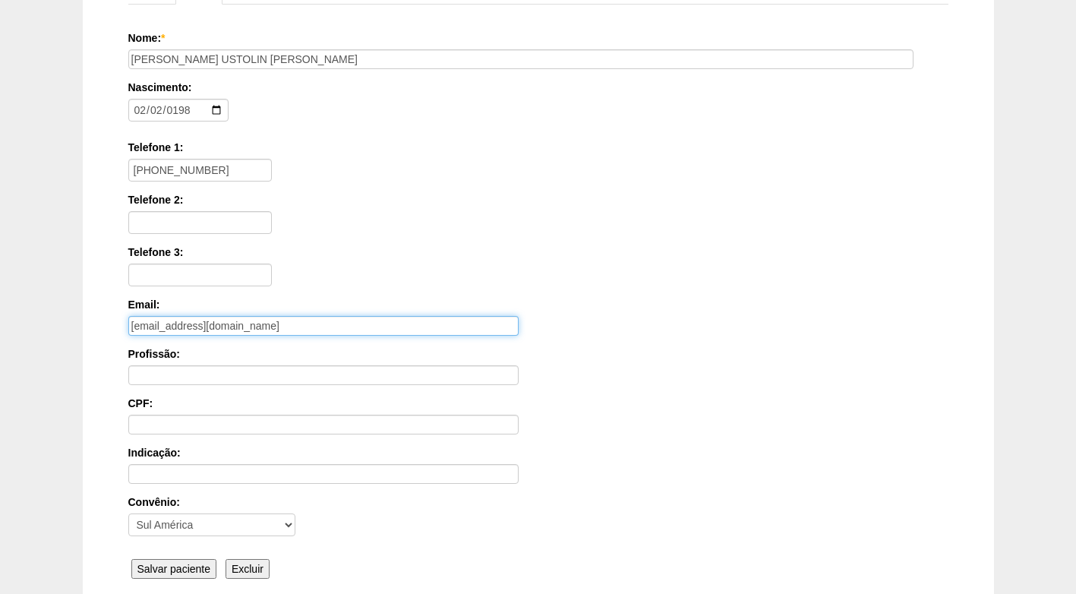
type input "[EMAIL_ADDRESS][DOMAIN_NAME]"
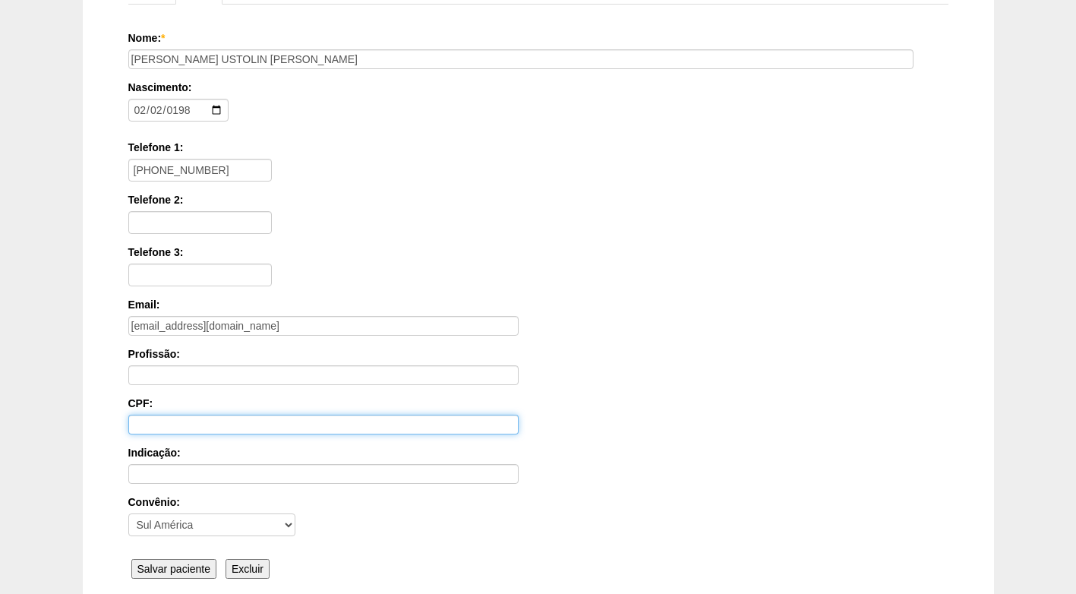
click at [162, 418] on input "CPF:" at bounding box center [323, 425] width 390 height 20
paste input "356.317.028-27"
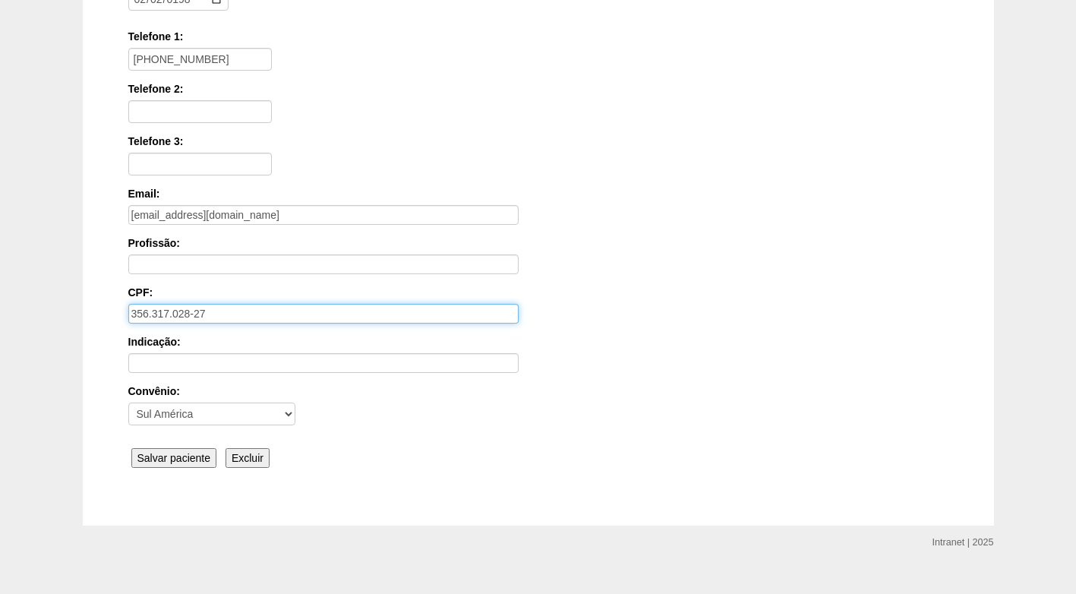
scroll to position [333, 0]
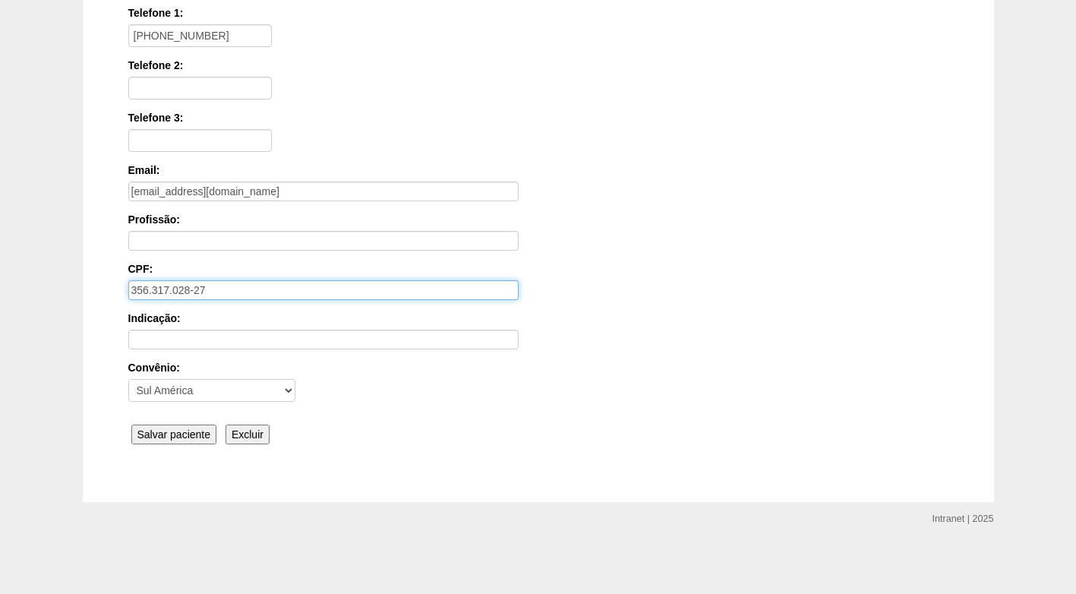
type input "356.317.028-27"
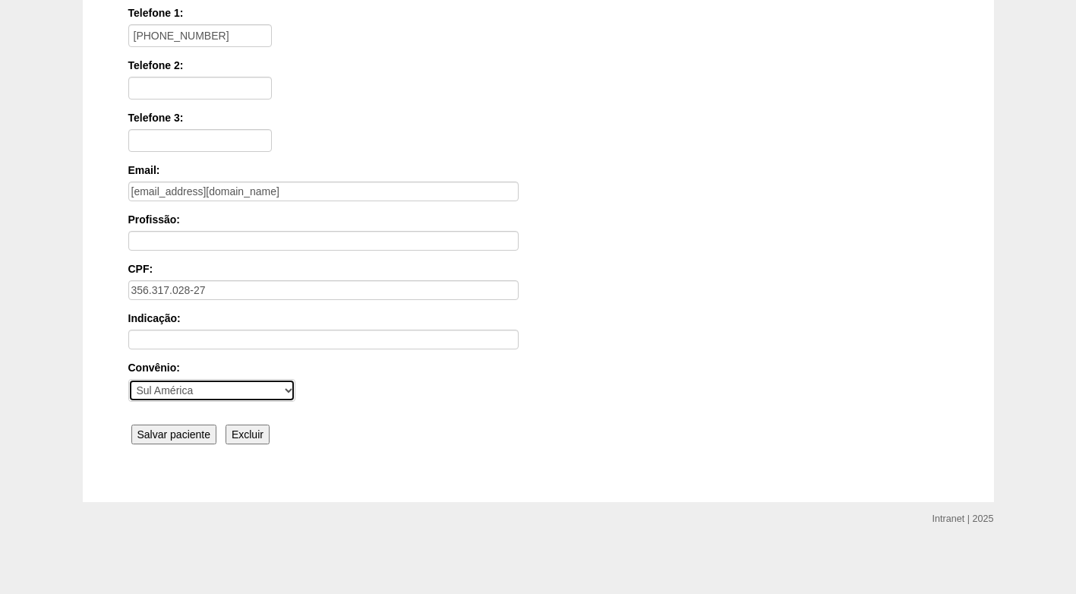
click at [163, 389] on select "- Nenhum - Abet Afresp Allianz Amil Blue Life Caasp Cabesp Caixa de Pensões Car…" at bounding box center [211, 390] width 167 height 23
click at [128, 379] on select "- Nenhum - Abet Afresp Allianz Amil Blue Life Caasp Cabesp Caixa de Pensões Car…" at bounding box center [211, 390] width 167 height 23
click at [168, 434] on input "Salvar paciente" at bounding box center [174, 434] width 86 height 20
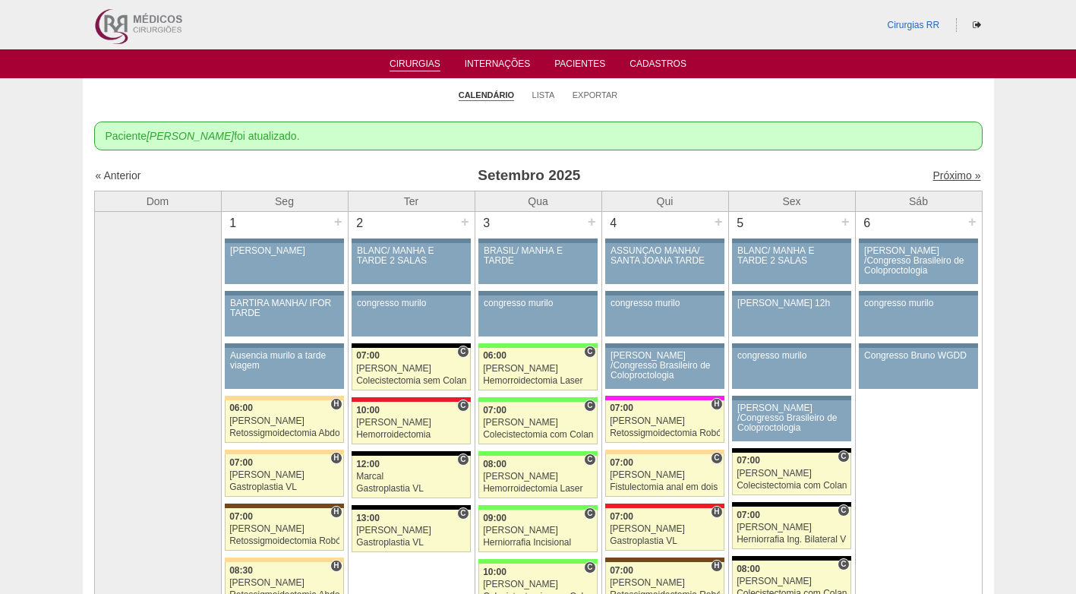
click at [939, 175] on link "Próximo »" at bounding box center [956, 175] width 48 height 12
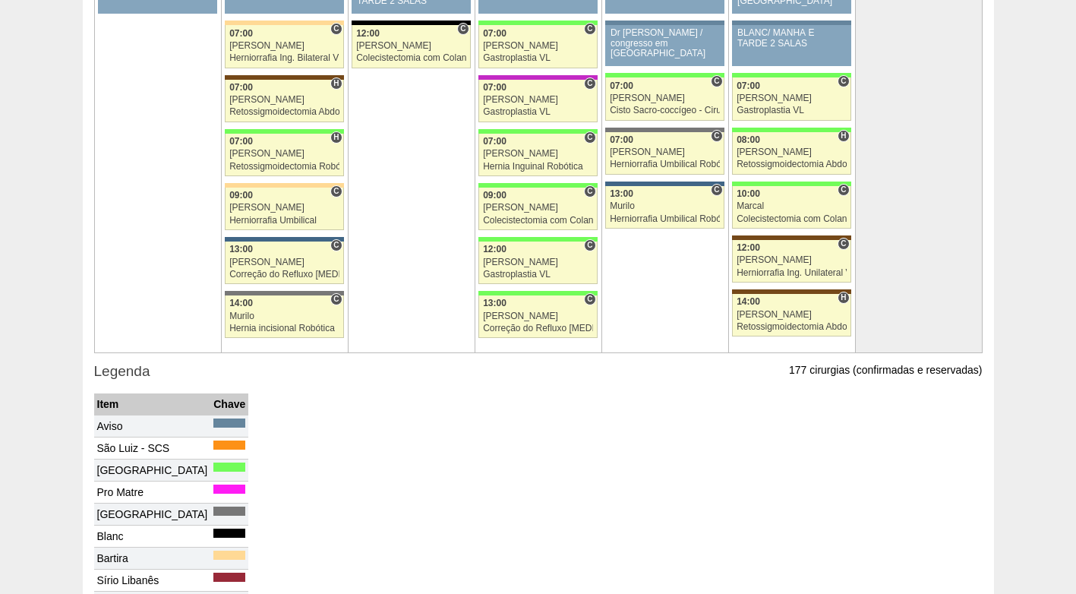
scroll to position [2644, 0]
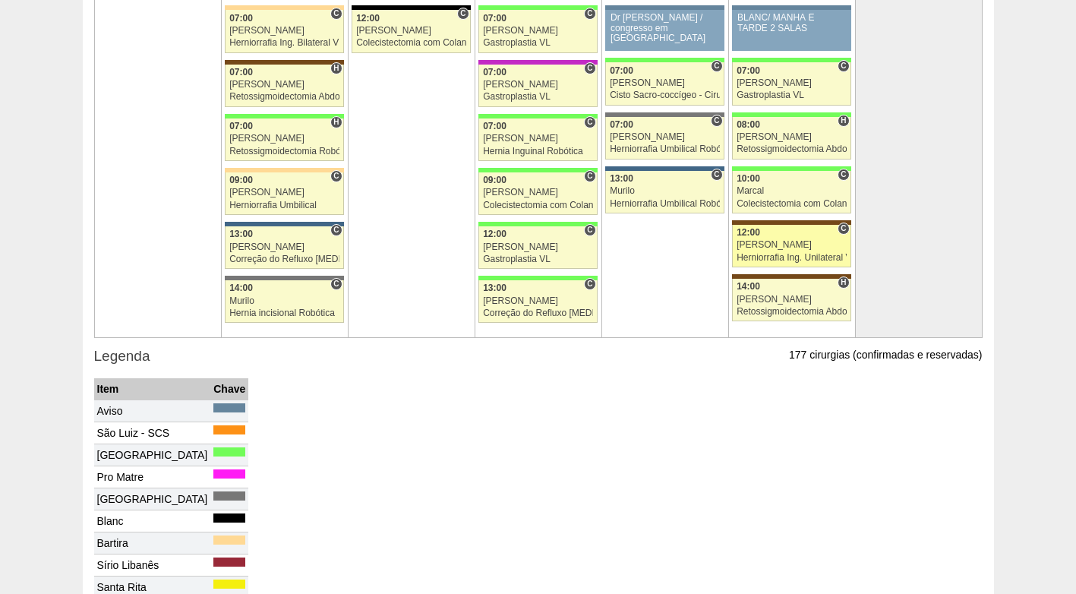
click at [778, 246] on div "[PERSON_NAME]" at bounding box center [791, 245] width 110 height 10
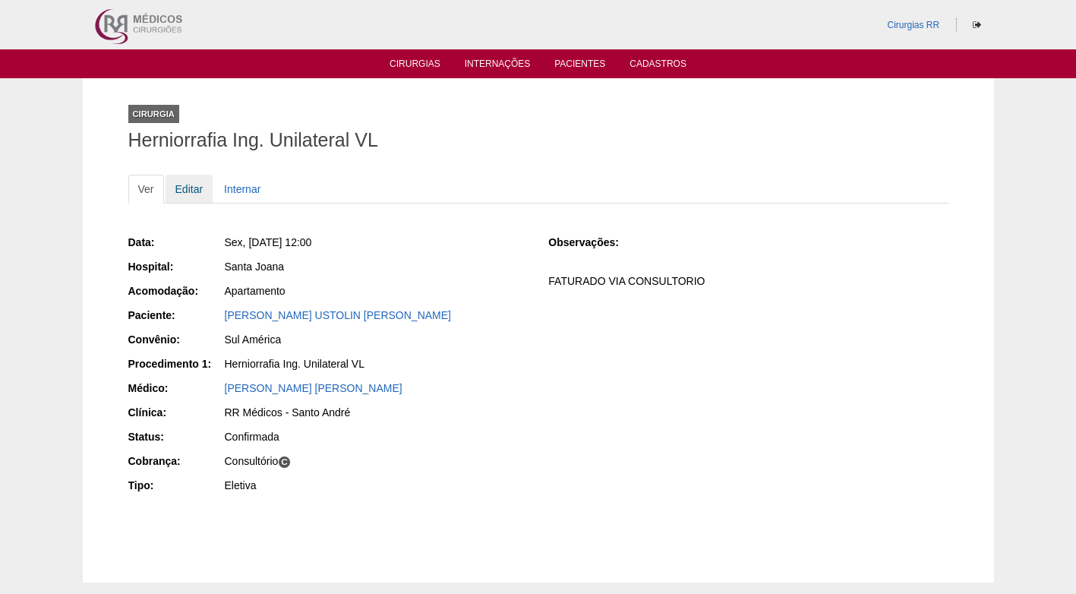
click at [194, 196] on link "Editar" at bounding box center [190, 189] width 48 height 29
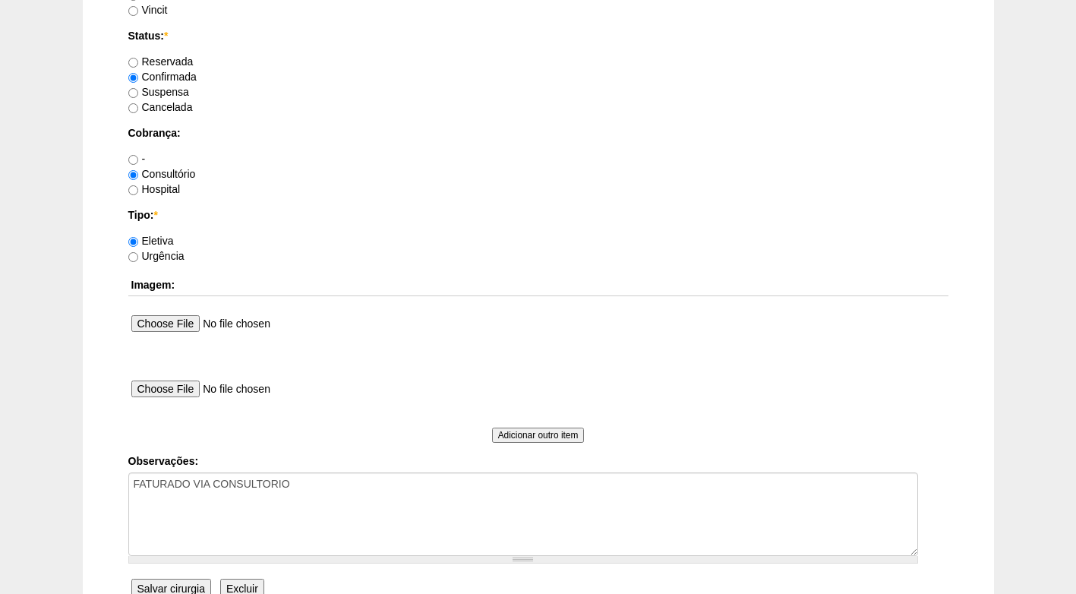
scroll to position [1363, 0]
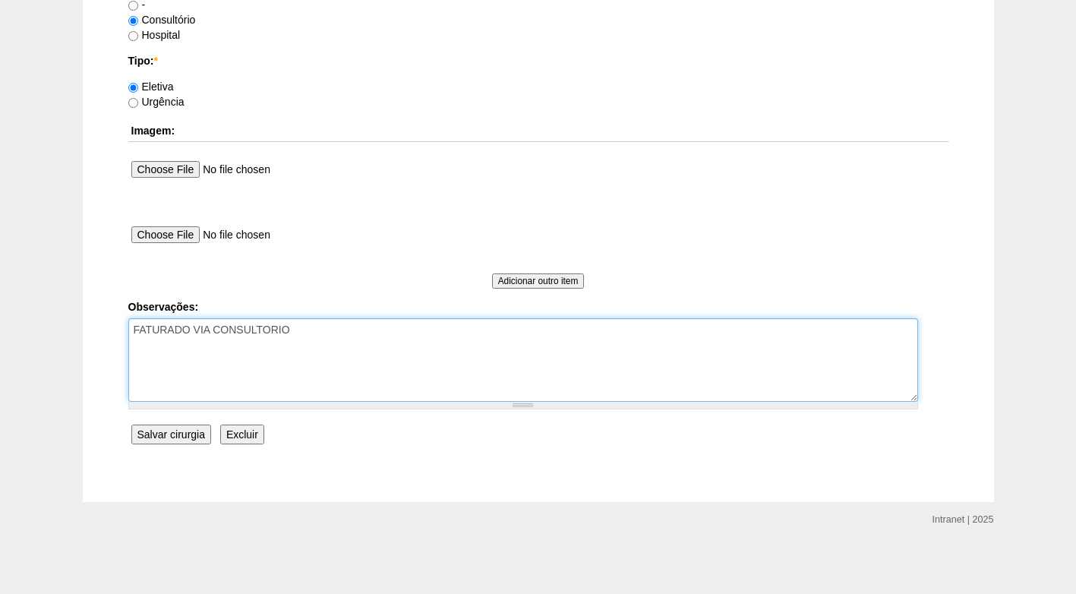
click at [318, 334] on textarea "FATURADO VIA CONSULTORIO" at bounding box center [523, 360] width 790 height 84
type textarea "FATURADO VIA CONSULTORIO CIRURGIA CONJUNTA COM DR MAURICI"
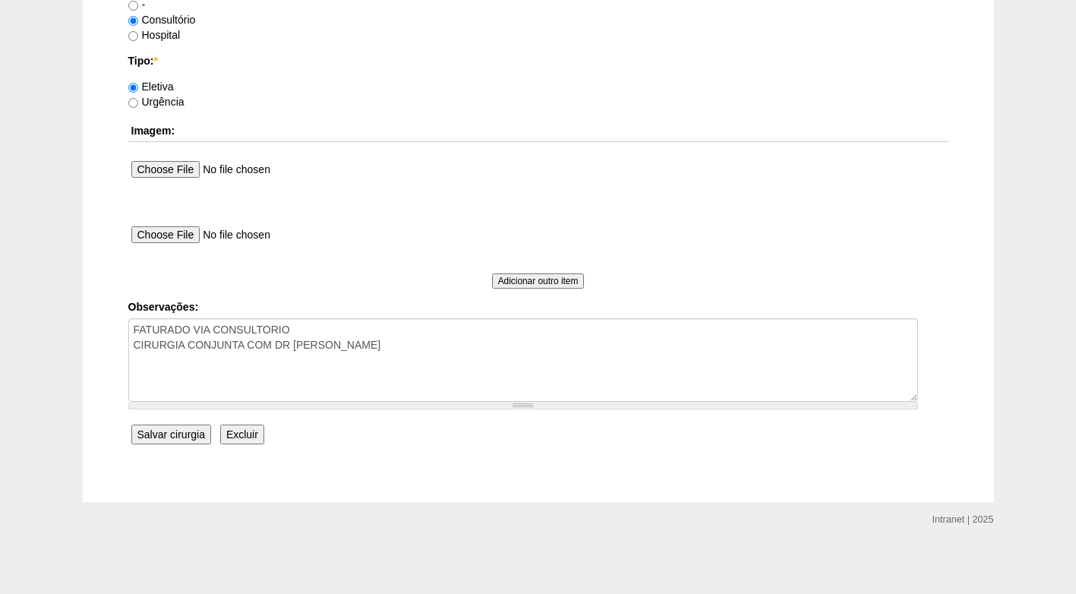
click at [178, 436] on input "Salvar cirurgia" at bounding box center [171, 434] width 80 height 20
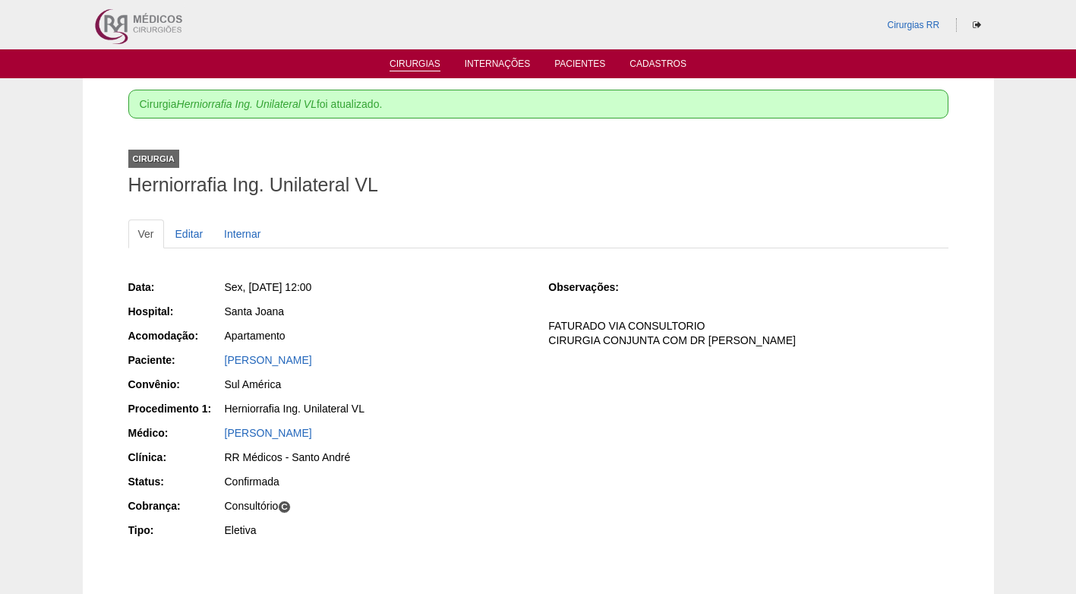
click at [402, 65] on link "Cirurgias" at bounding box center [414, 64] width 51 height 13
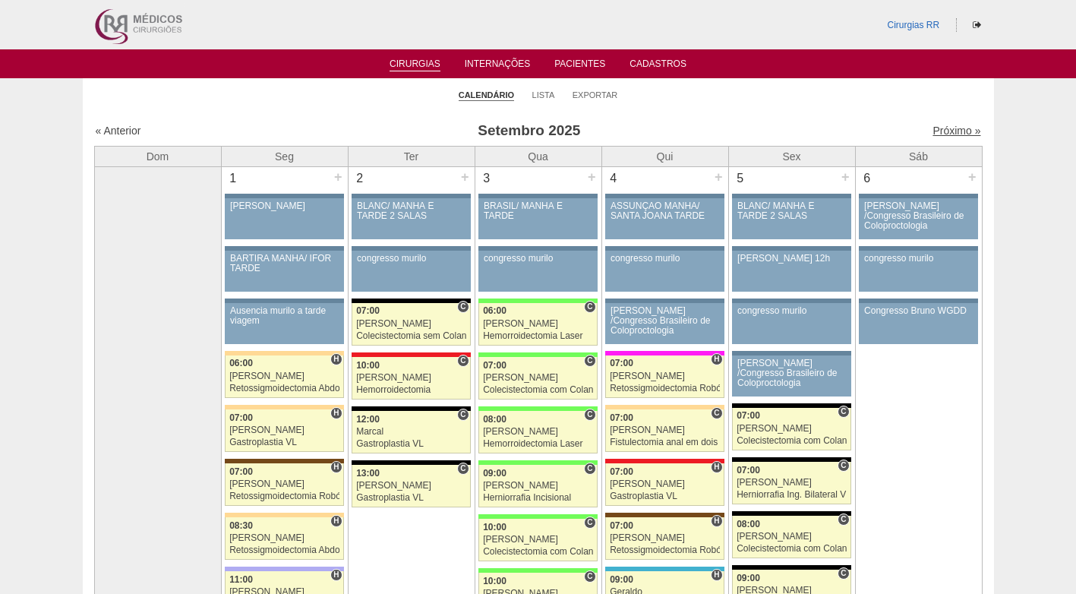
click at [936, 134] on link "Próximo »" at bounding box center [956, 131] width 48 height 12
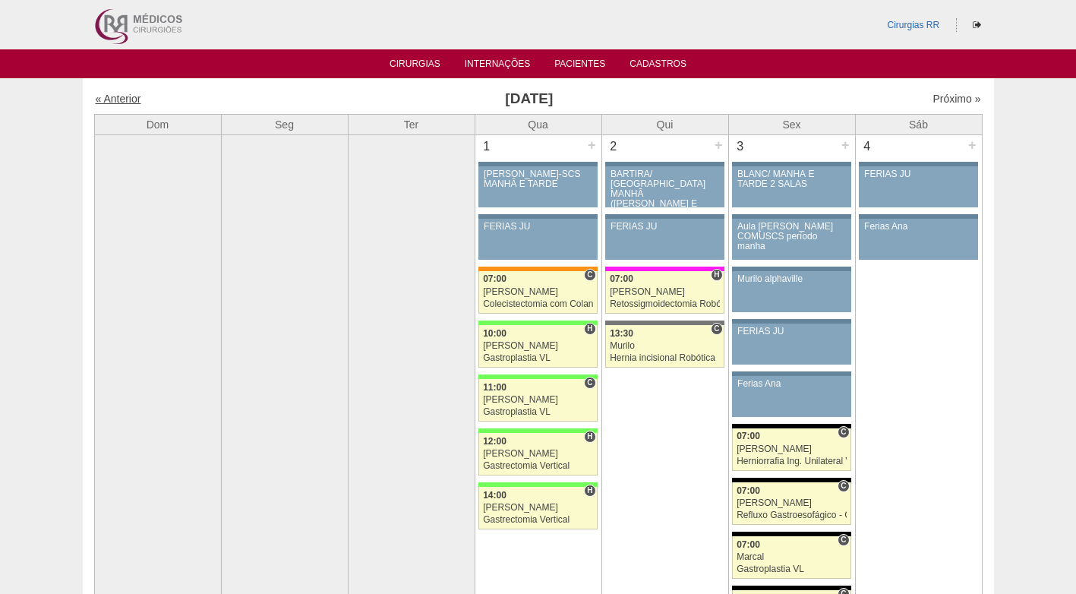
click at [109, 99] on link "« Anterior" at bounding box center [119, 99] width 46 height 12
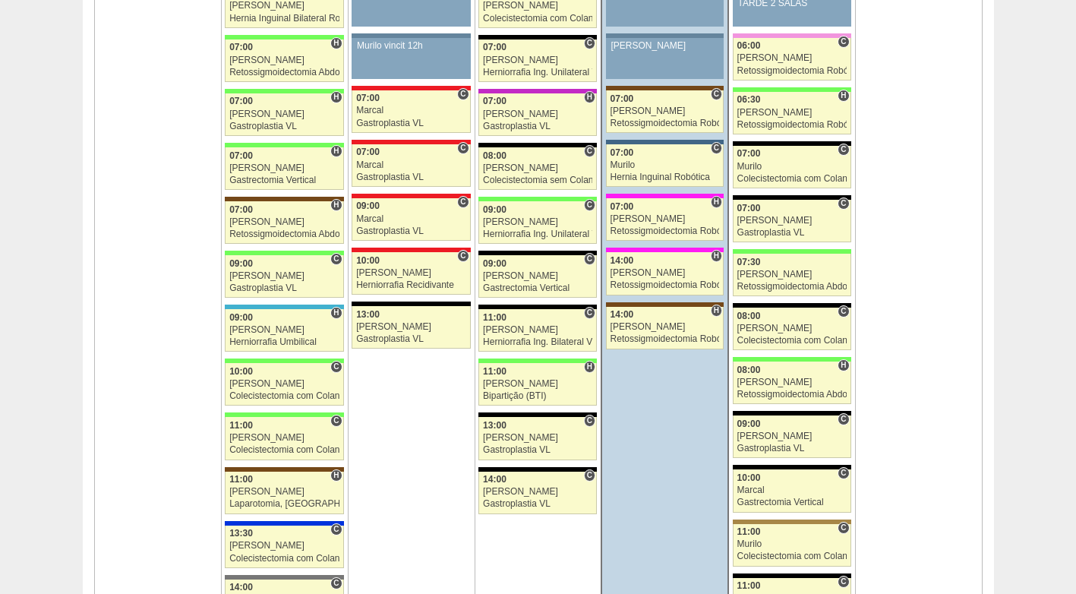
scroll to position [1616, 0]
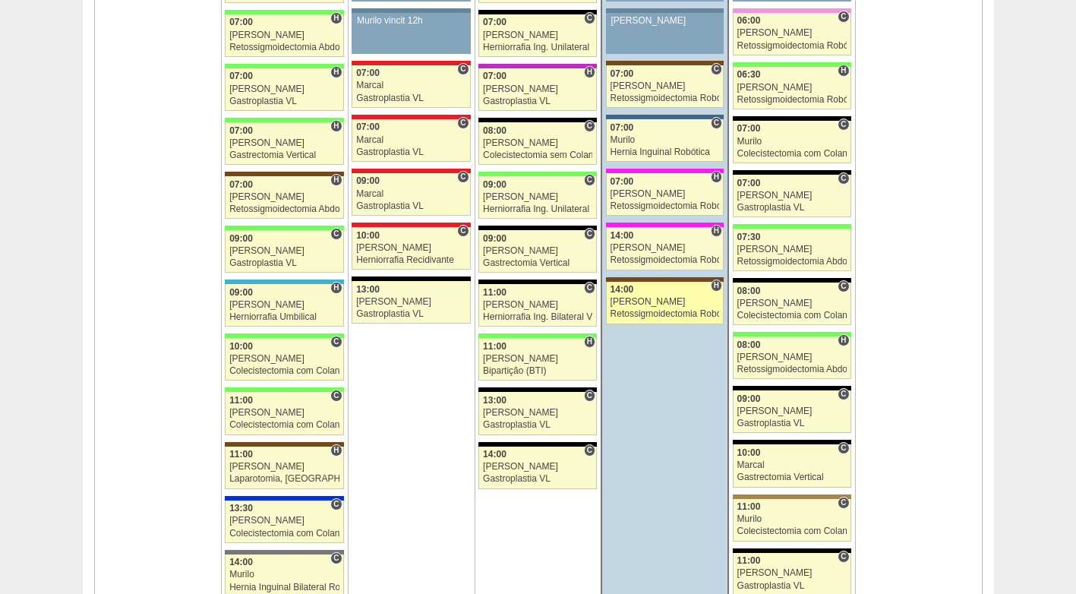
click at [645, 304] on div "[PERSON_NAME]" at bounding box center [664, 302] width 109 height 10
